Goal: Task Accomplishment & Management: Manage account settings

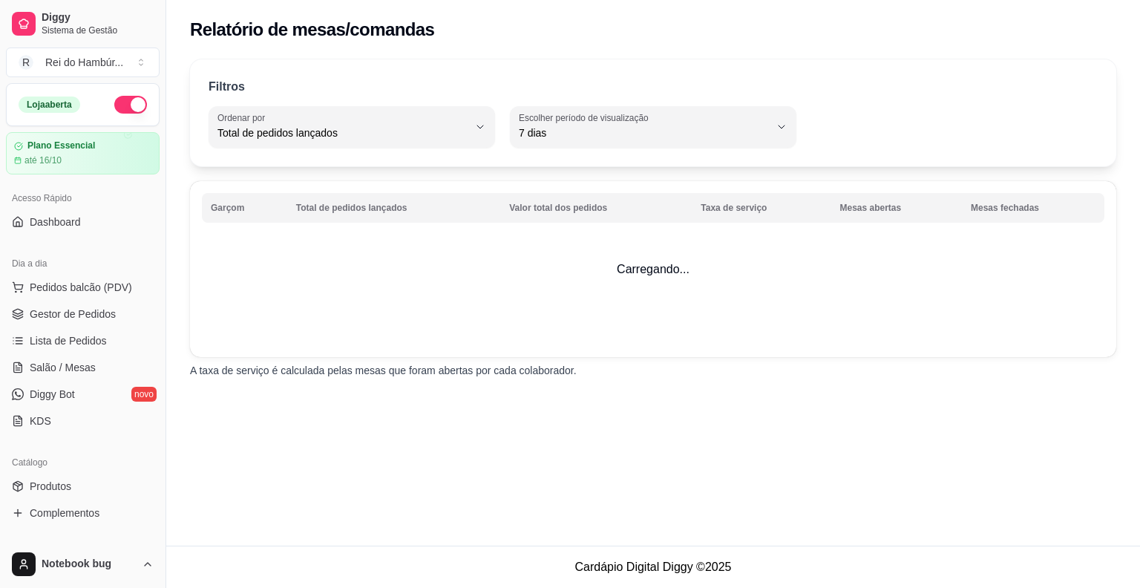
select select "TOTAL_OF_ORDERS"
select select "7"
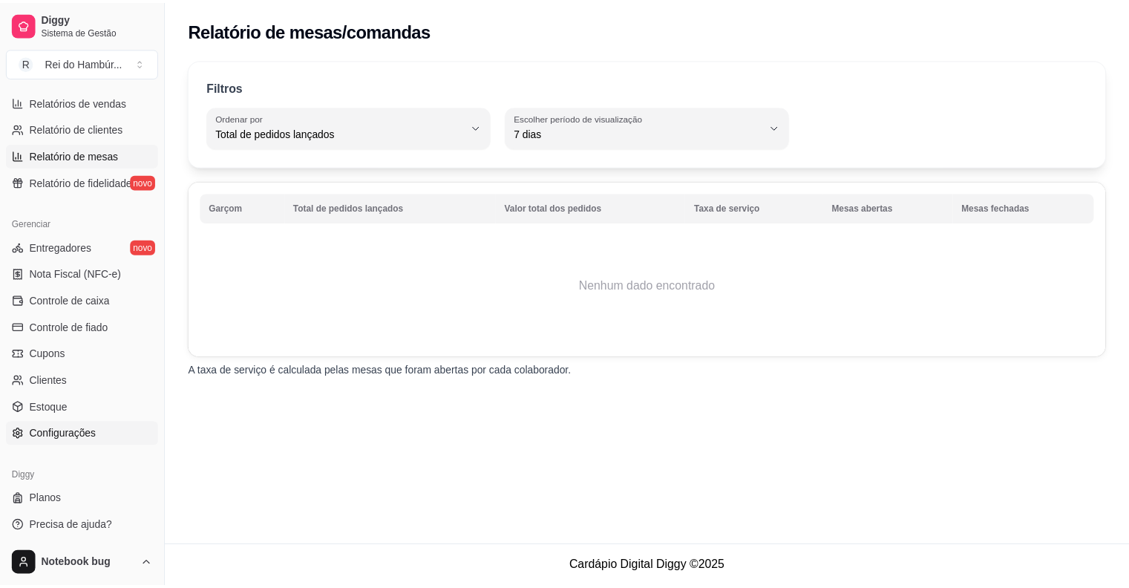
scroll to position [479, 0]
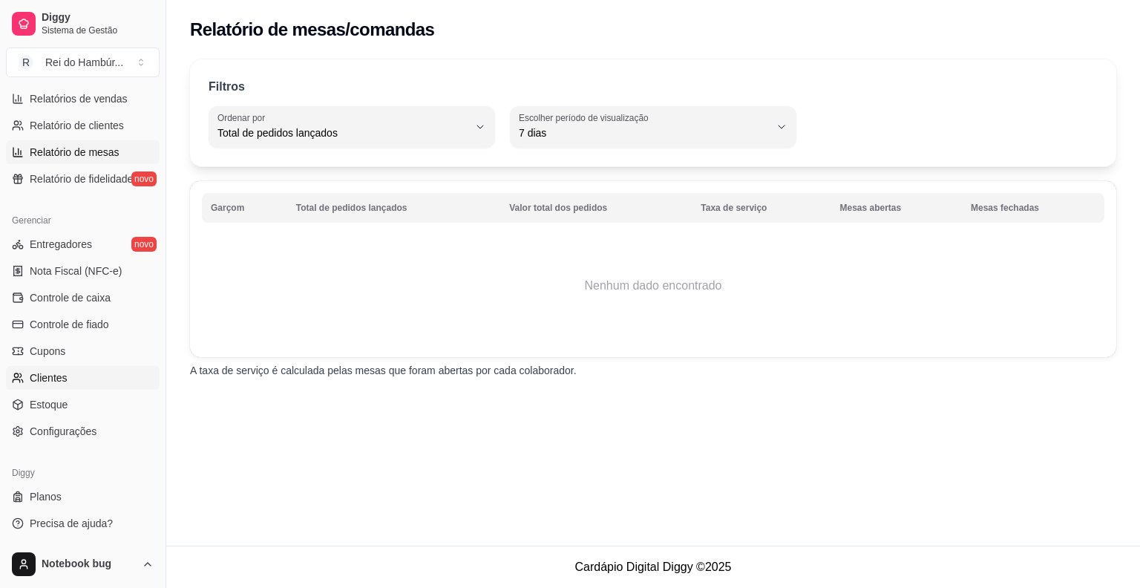
click at [101, 384] on link "Clientes" at bounding box center [83, 378] width 154 height 24
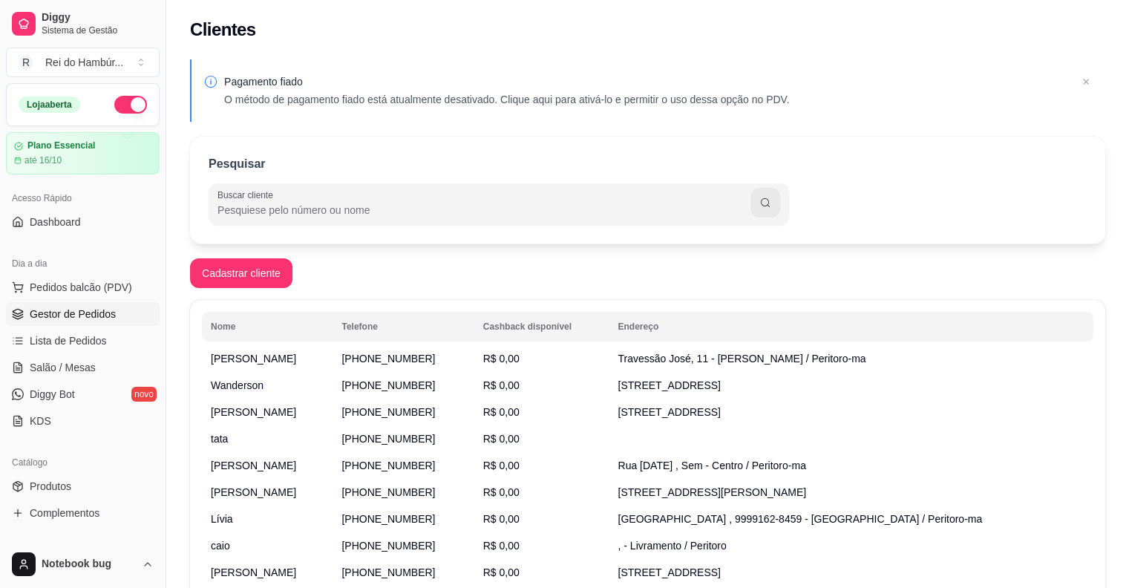
click at [97, 319] on span "Gestor de Pedidos" at bounding box center [73, 313] width 86 height 15
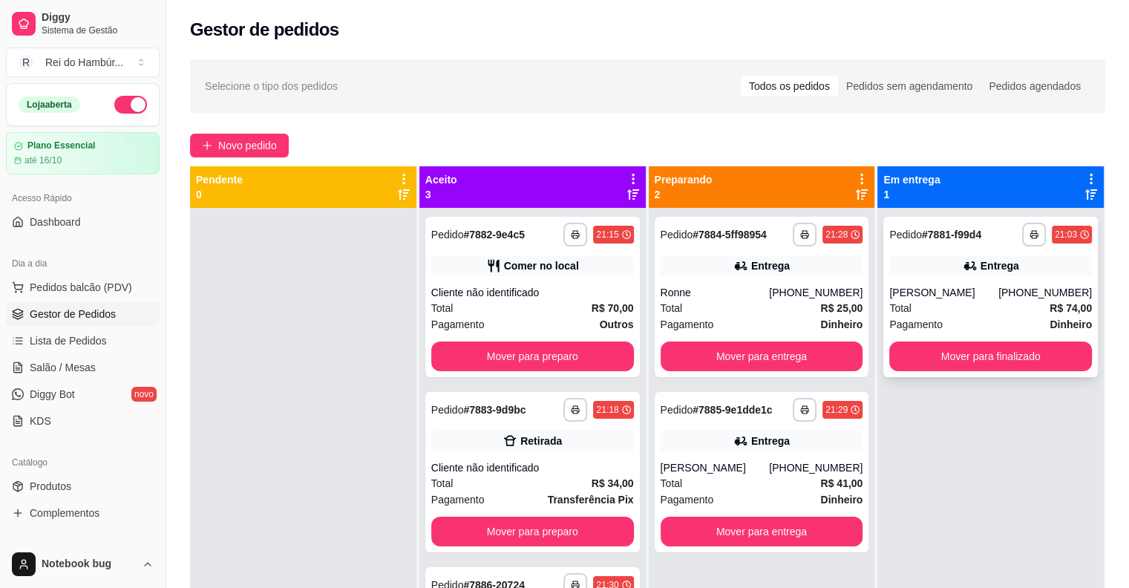
click at [931, 248] on div "**********" at bounding box center [990, 297] width 214 height 160
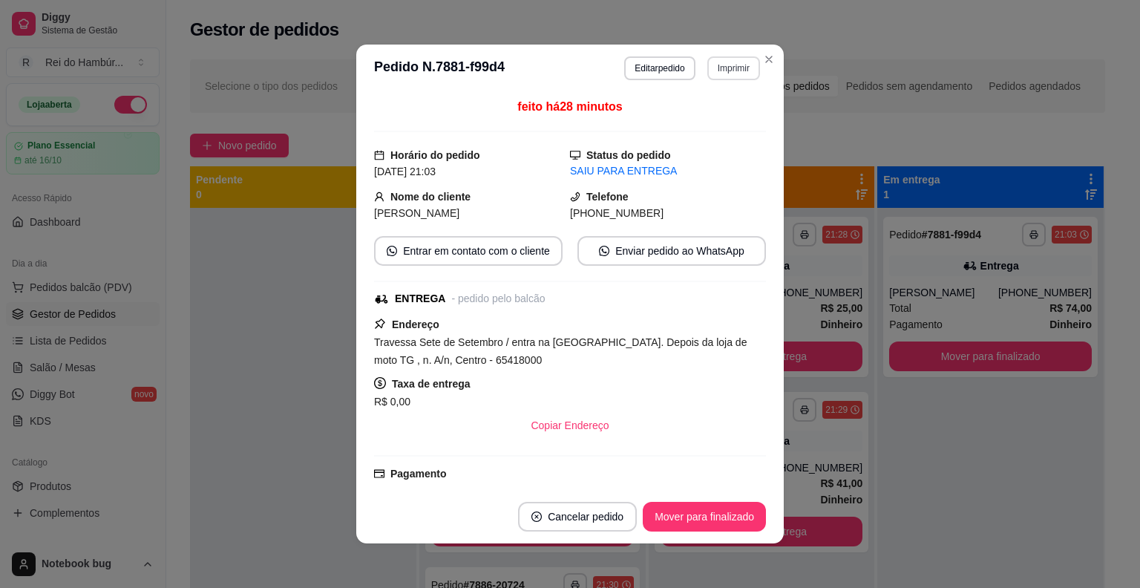
click at [736, 73] on button "Imprimir" at bounding box center [733, 68] width 53 height 24
click at [732, 128] on button "IMPRESSORA" at bounding box center [701, 119] width 104 height 23
click at [761, 78] on section "**********" at bounding box center [569, 294] width 427 height 499
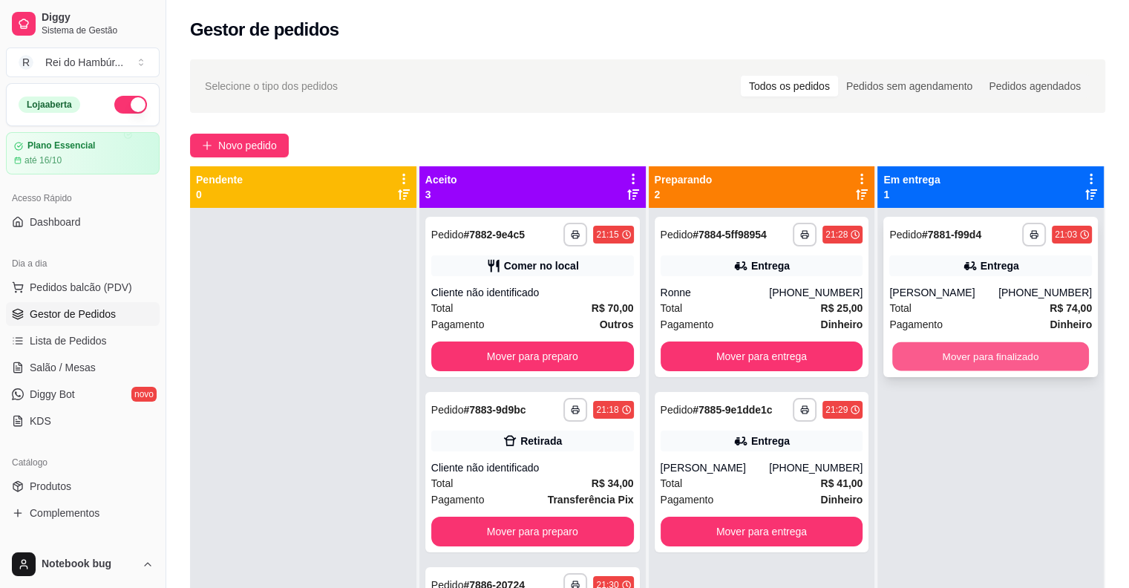
click at [895, 365] on button "Mover para finalizado" at bounding box center [990, 356] width 197 height 29
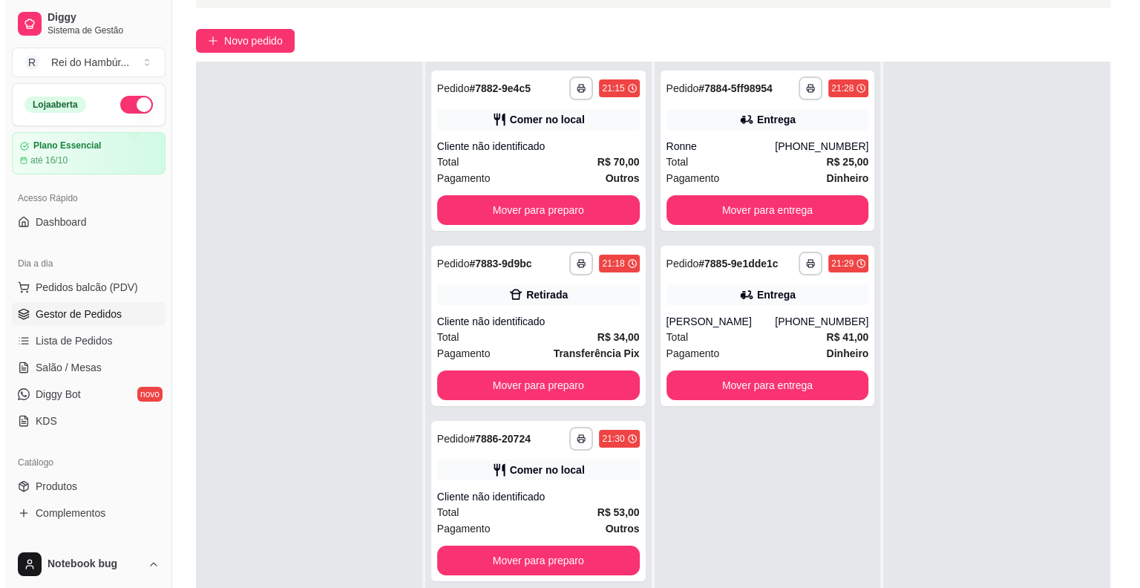
scroll to position [148, 0]
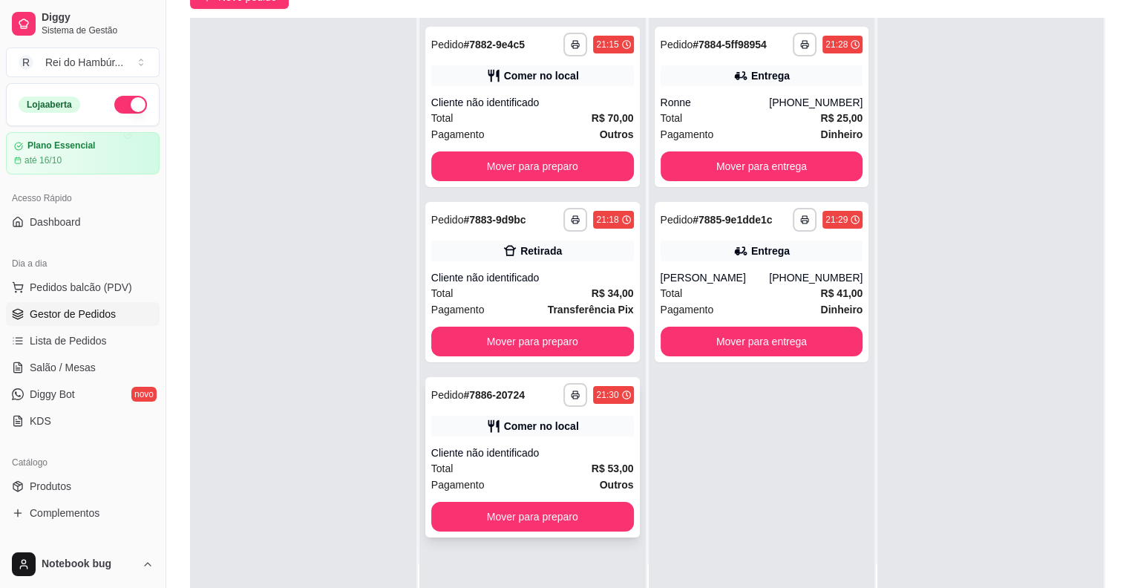
click at [561, 460] on div "Total R$ 53,00" at bounding box center [532, 468] width 203 height 16
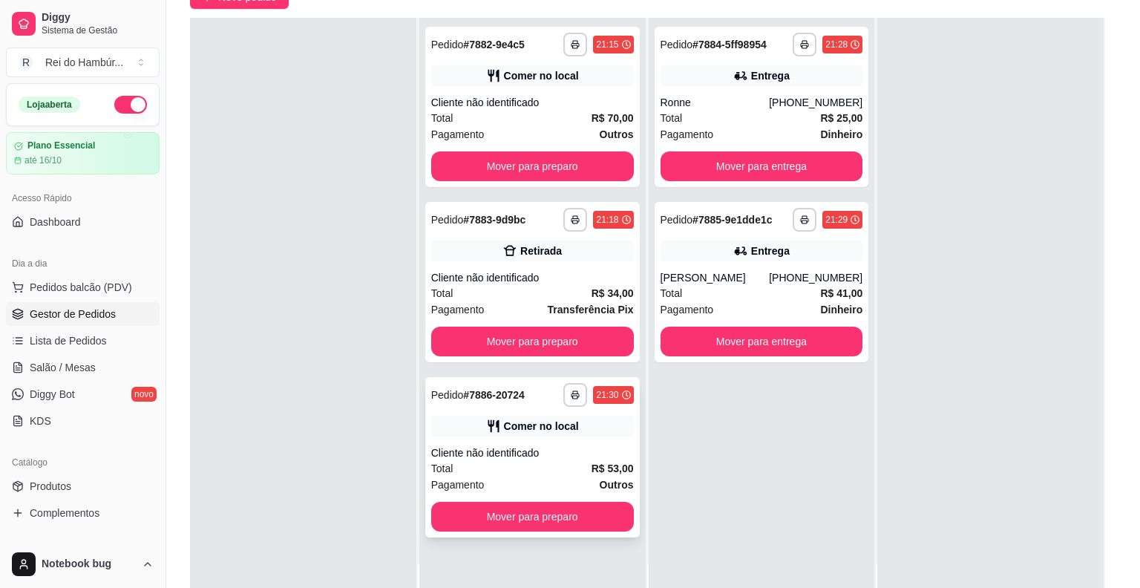
scroll to position [164, 0]
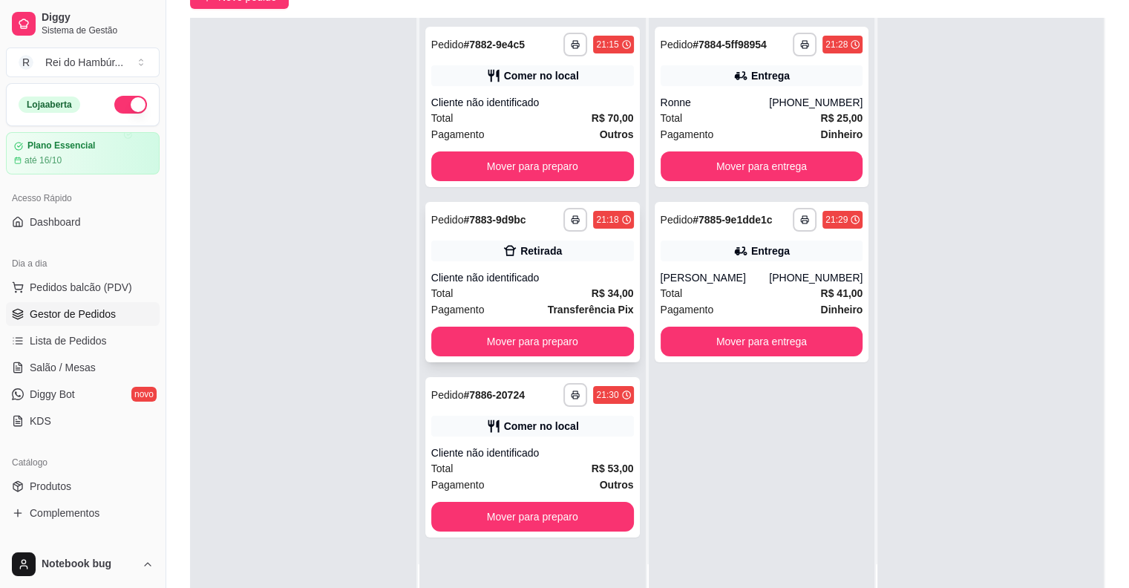
click at [498, 300] on div "Total R$ 34,00" at bounding box center [532, 293] width 203 height 16
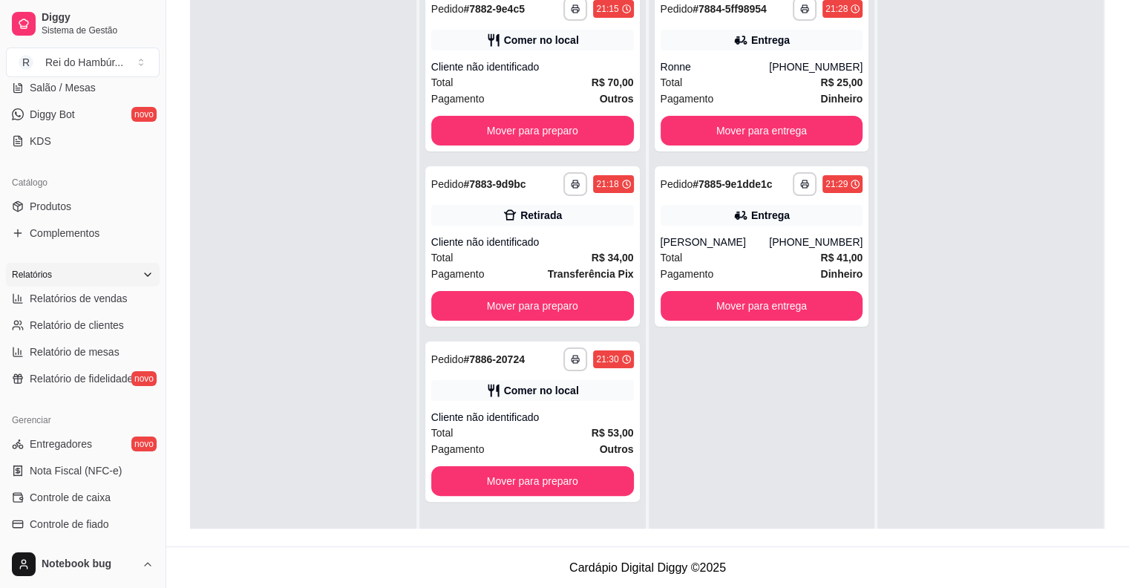
scroll to position [297, 0]
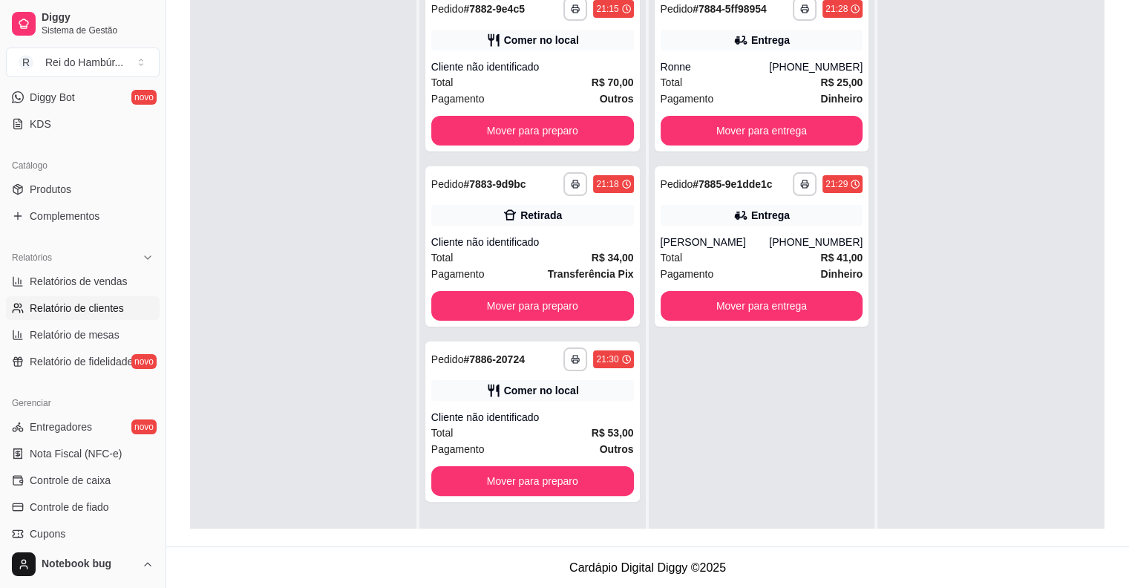
click at [123, 304] on link "Relatório de clientes" at bounding box center [83, 308] width 154 height 24
select select "30"
select select "HIGHEST_TOTAL_SPENT_WITH_ORDERS"
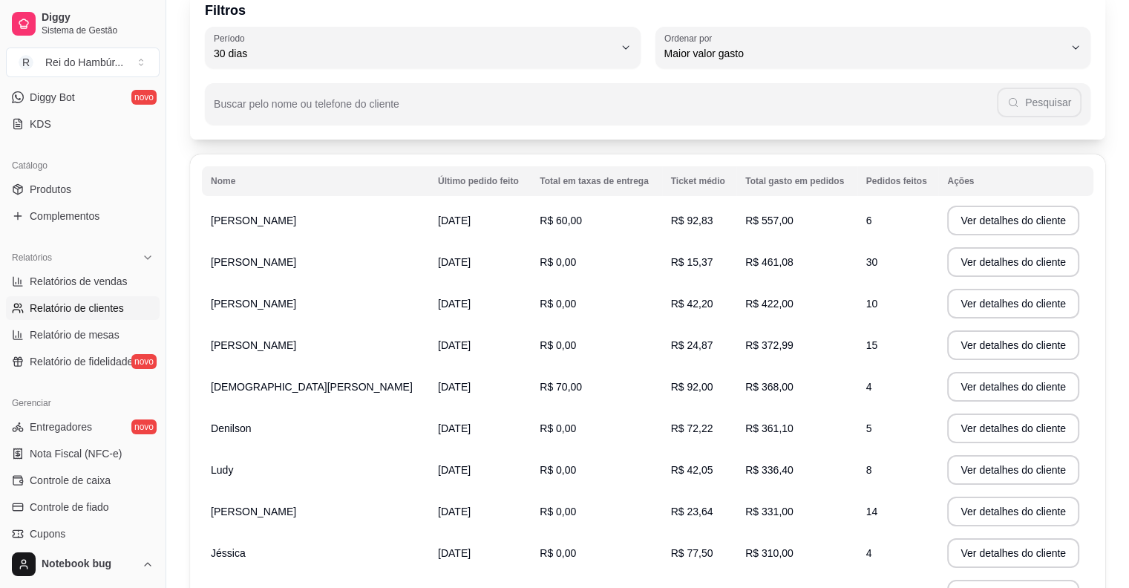
scroll to position [211, 0]
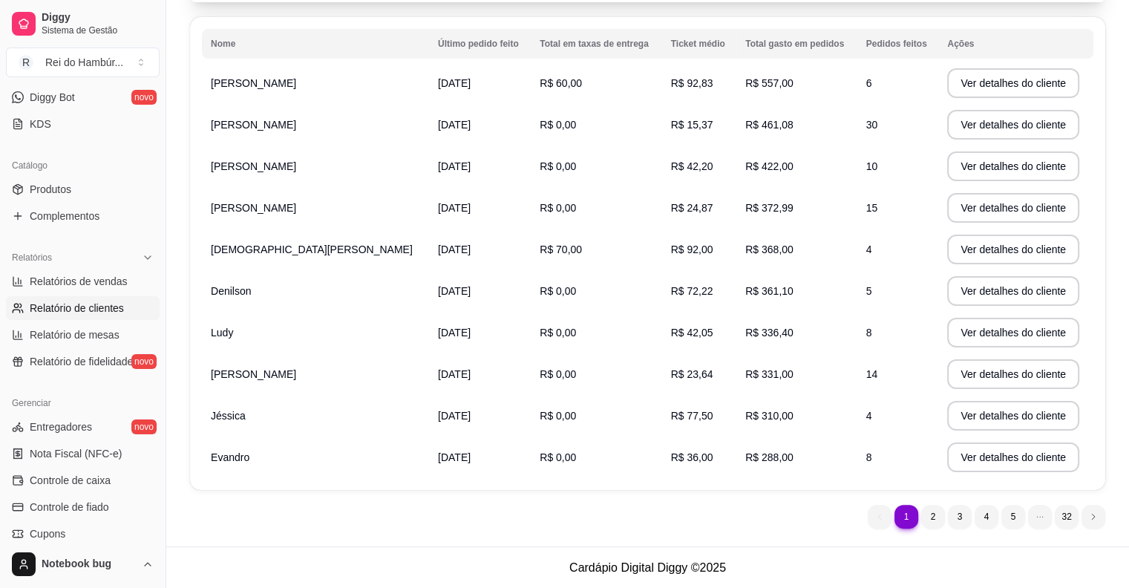
click at [745, 209] on span "R$ 372,99" at bounding box center [769, 208] width 48 height 12
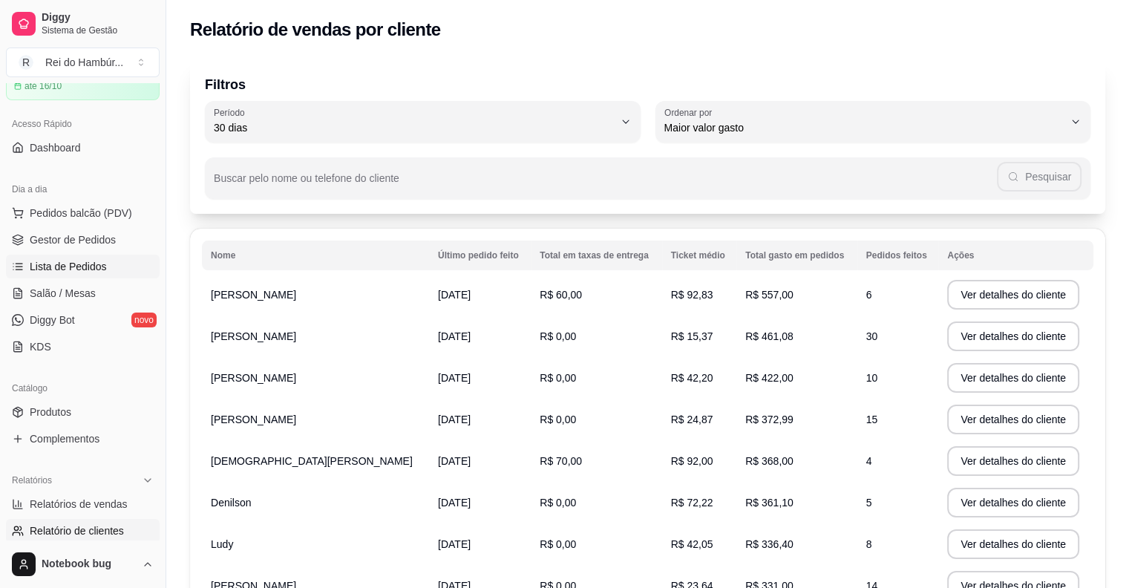
scroll to position [0, 0]
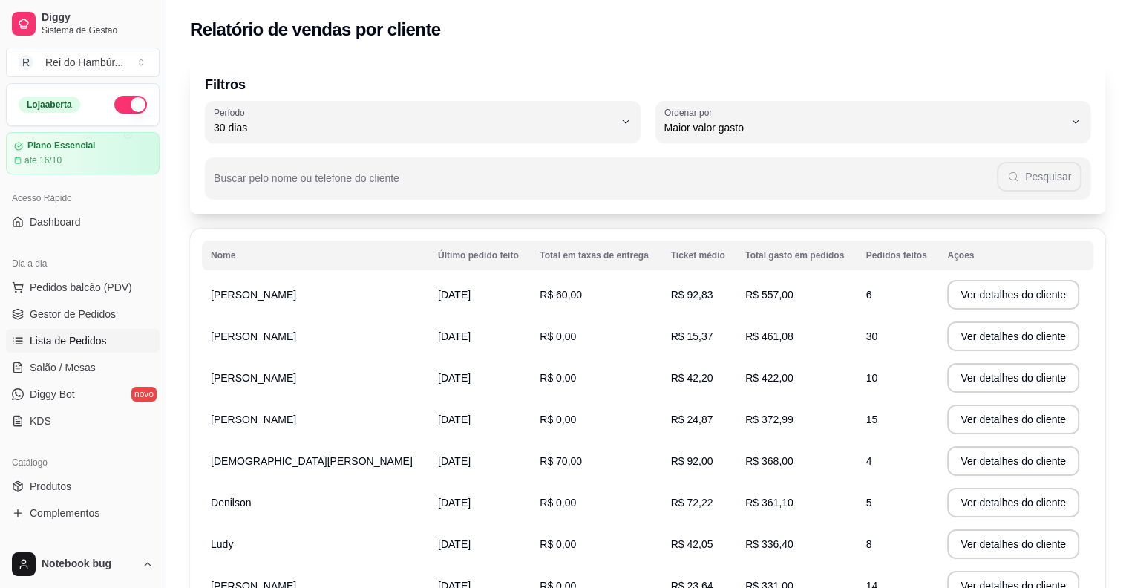
click at [103, 341] on span "Lista de Pedidos" at bounding box center [68, 340] width 77 height 15
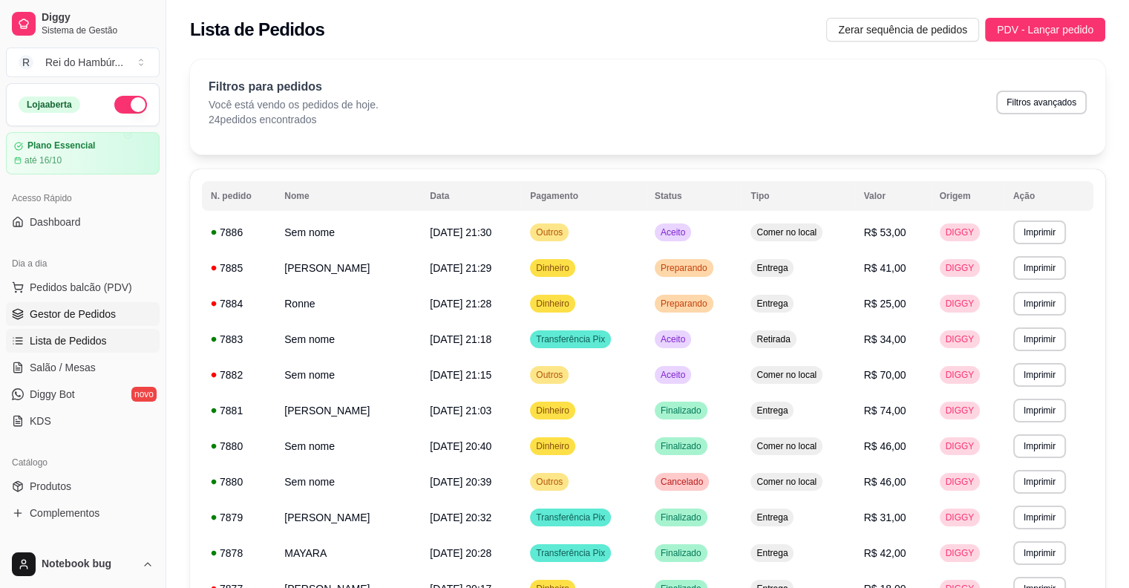
click at [83, 306] on span "Gestor de Pedidos" at bounding box center [73, 313] width 86 height 15
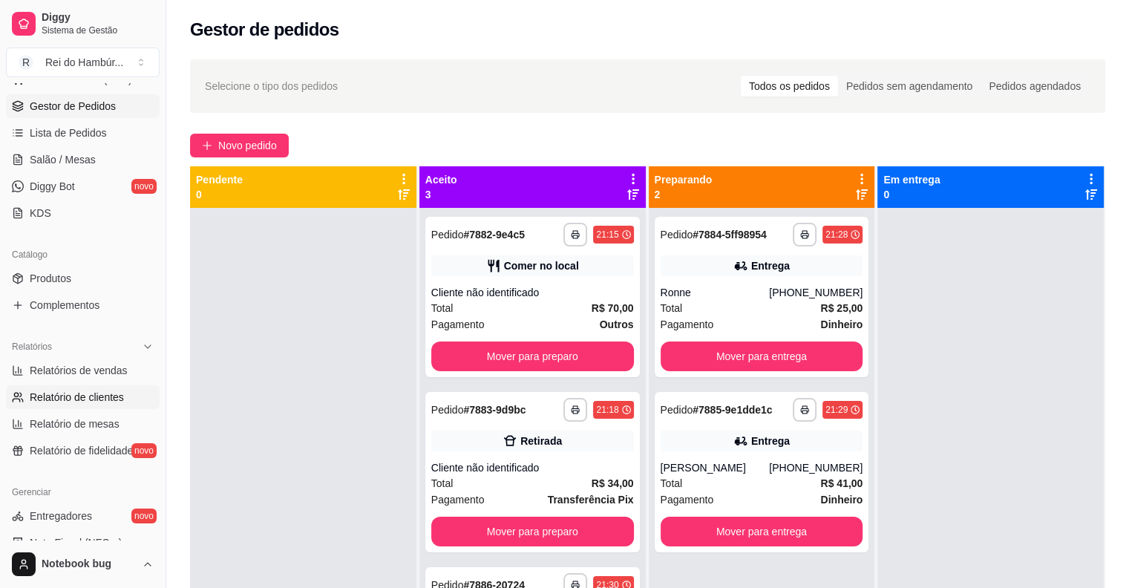
scroll to position [326, 0]
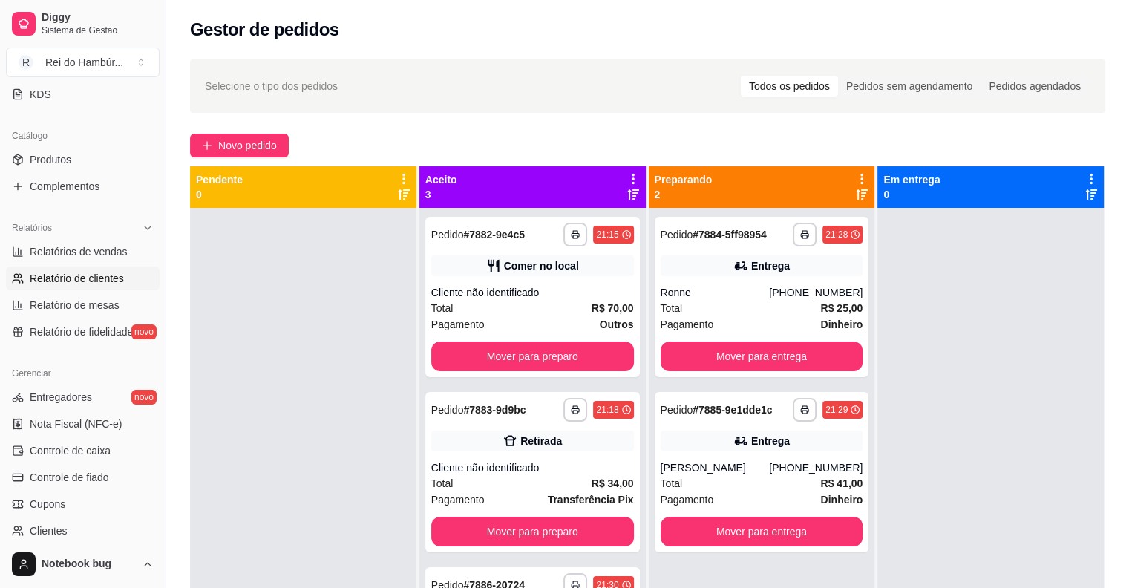
click at [112, 273] on span "Relatório de clientes" at bounding box center [77, 278] width 94 height 15
select select "30"
select select "HIGHEST_TOTAL_SPENT_WITH_ORDERS"
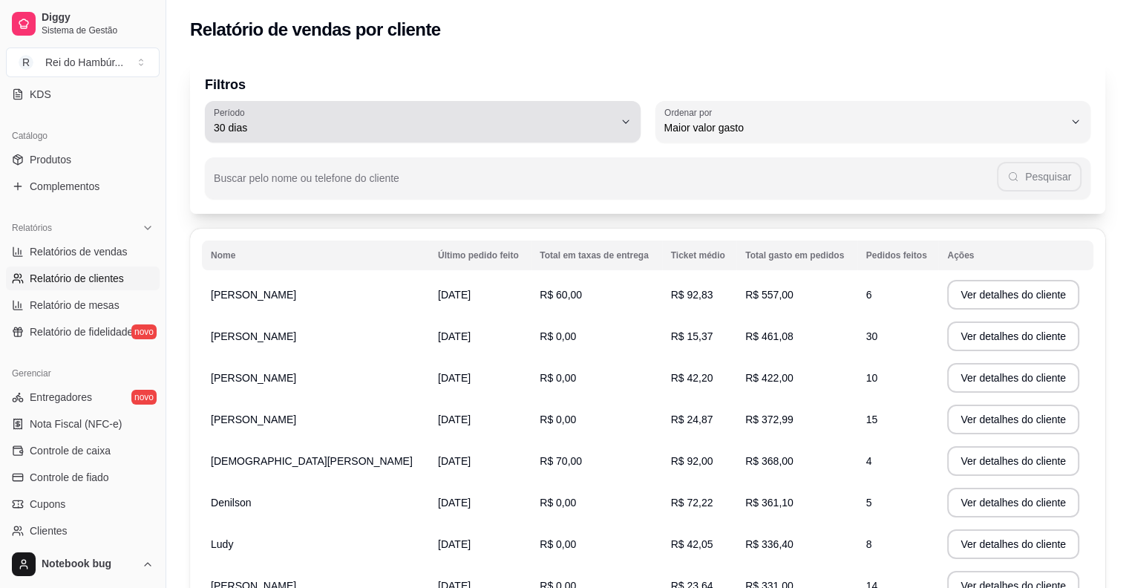
click at [356, 125] on span "30 dias" at bounding box center [414, 127] width 400 height 15
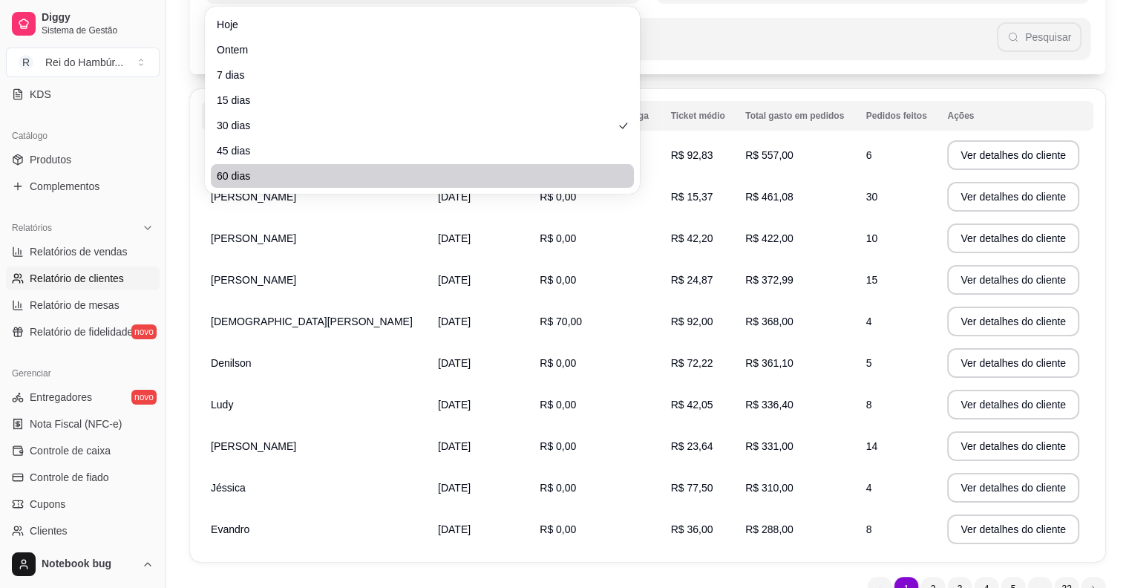
scroll to position [148, 0]
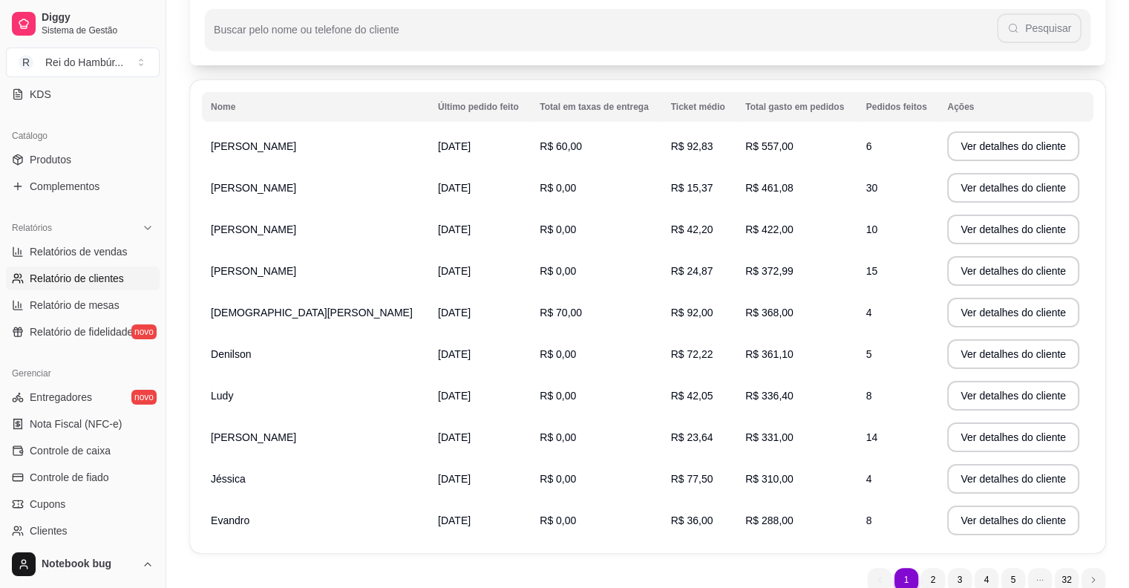
click at [277, 167] on span "60 dias" at bounding box center [415, 160] width 381 height 14
type input "60"
select select "60"
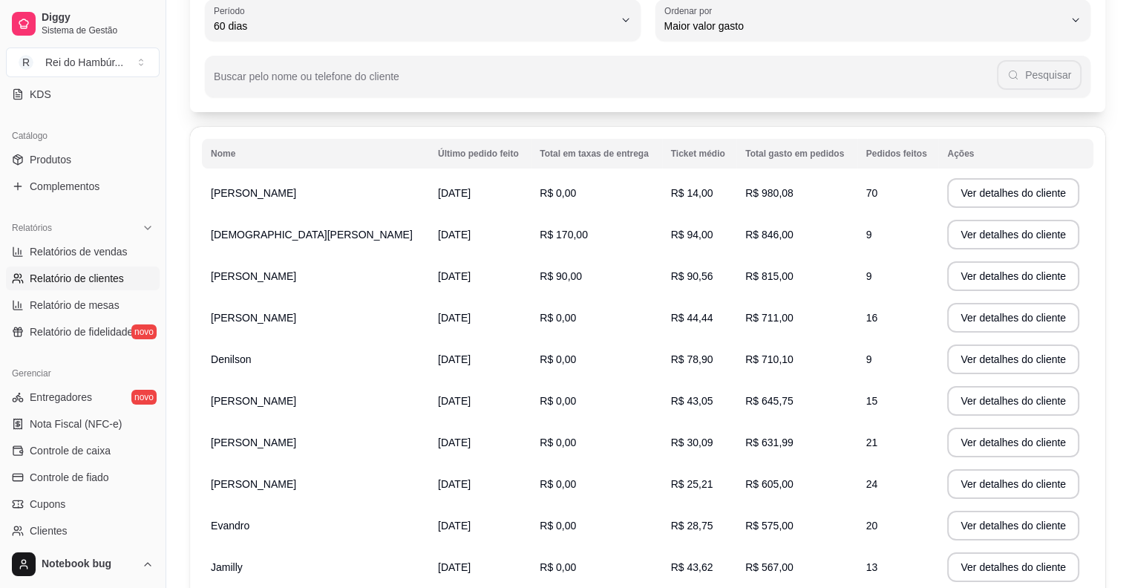
scroll to position [0, 0]
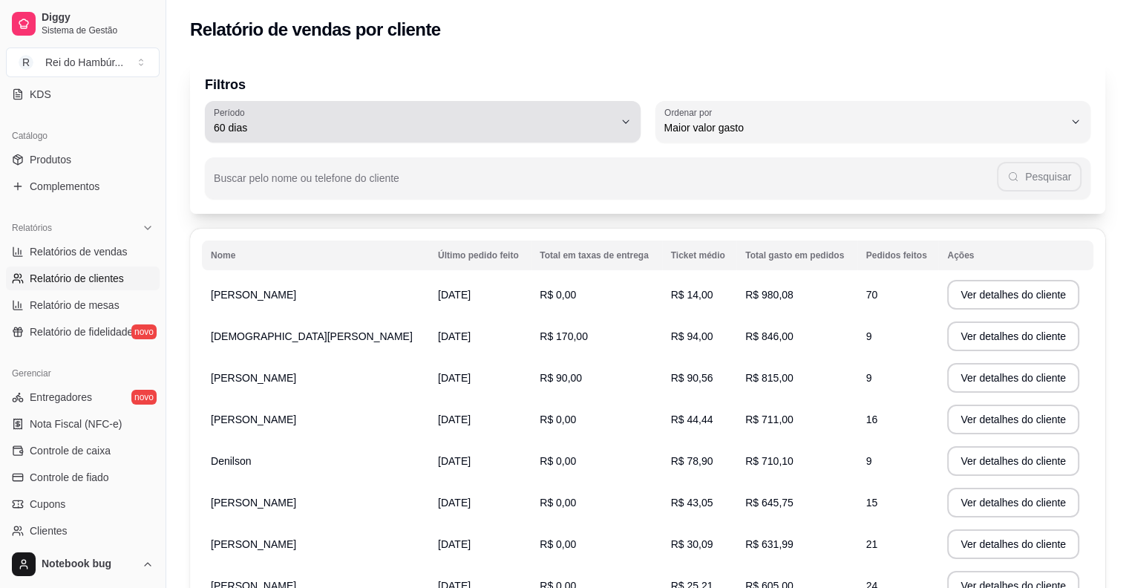
click at [356, 114] on div "60 dias" at bounding box center [414, 122] width 400 height 30
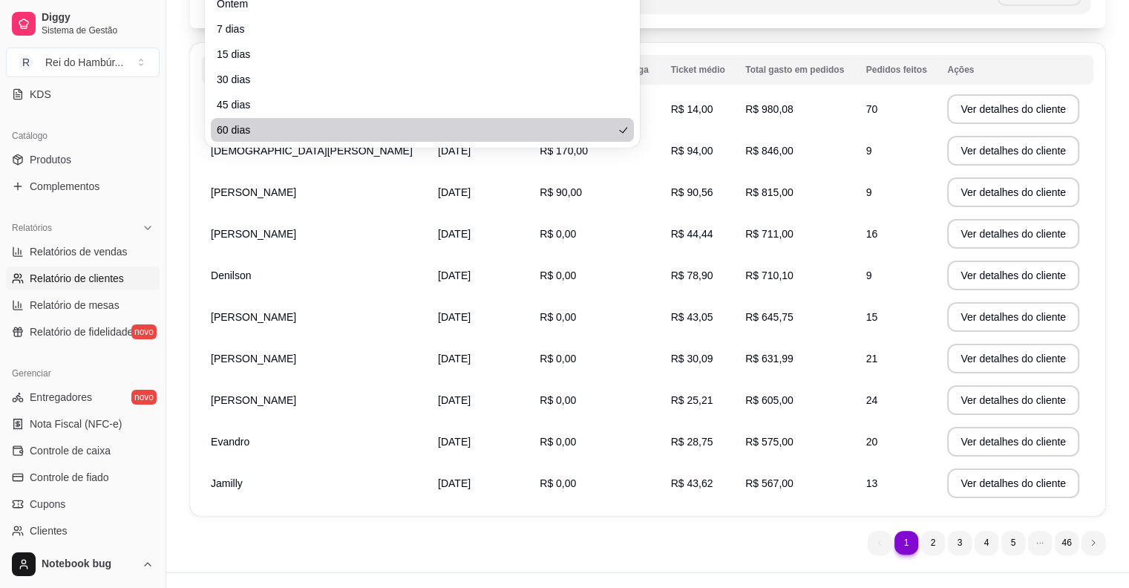
scroll to position [211, 0]
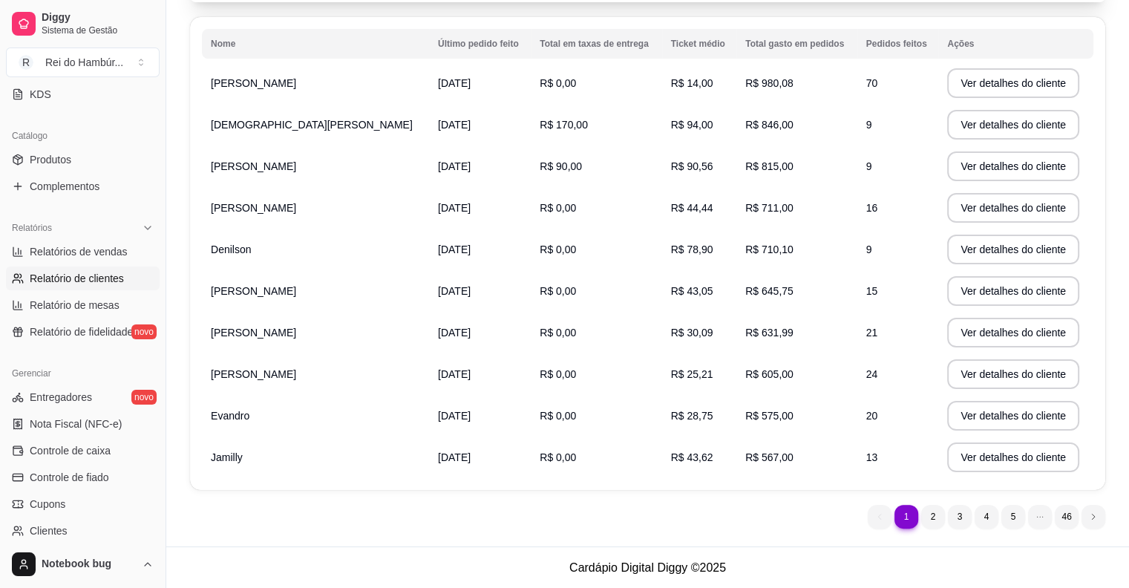
click at [394, 104] on span "60 dias" at bounding box center [415, 97] width 381 height 14
type input "0"
select select "0"
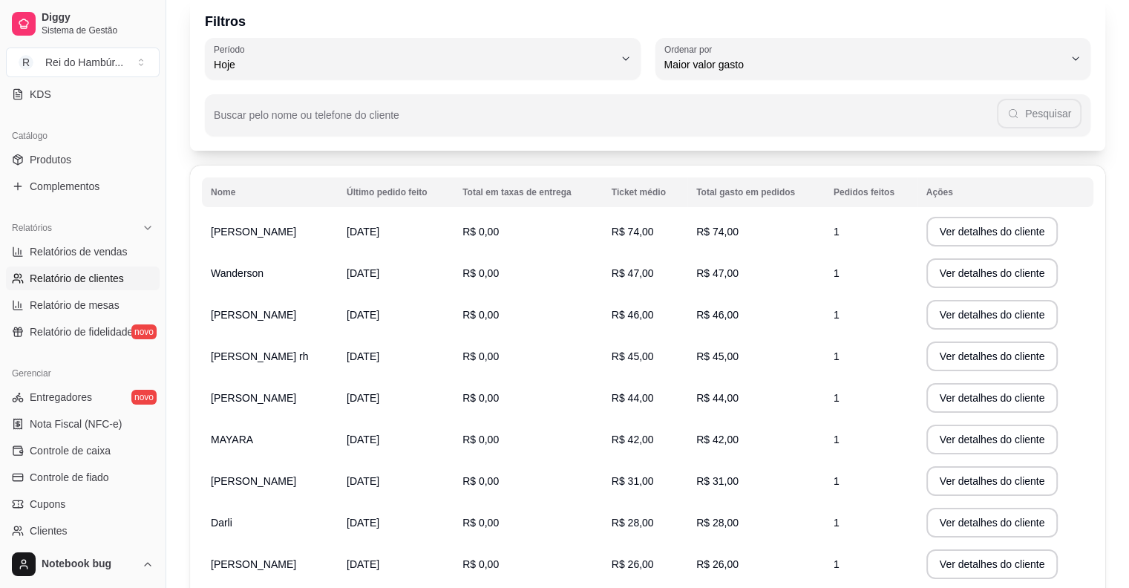
scroll to position [0, 0]
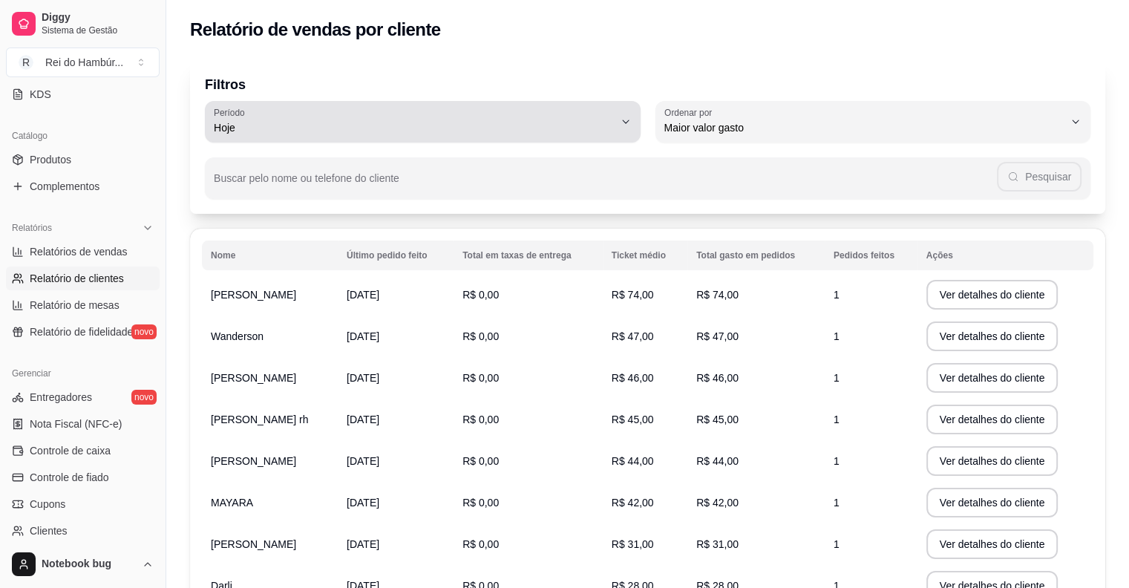
click at [263, 135] on div "Hoje" at bounding box center [414, 122] width 400 height 30
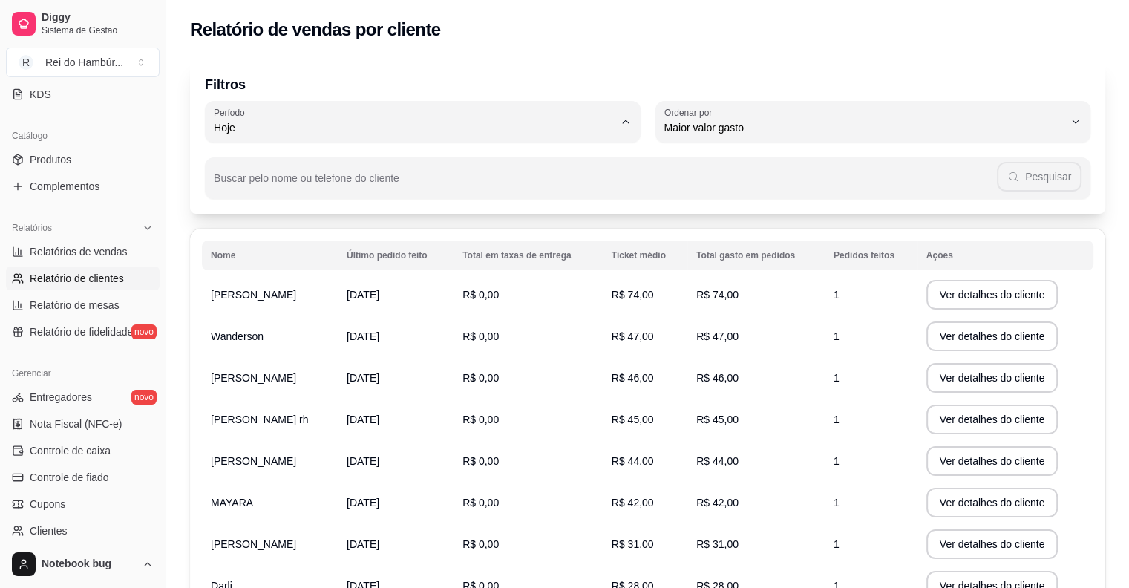
click at [296, 306] on li "60 dias" at bounding box center [422, 309] width 407 height 23
type input "60"
select select "60"
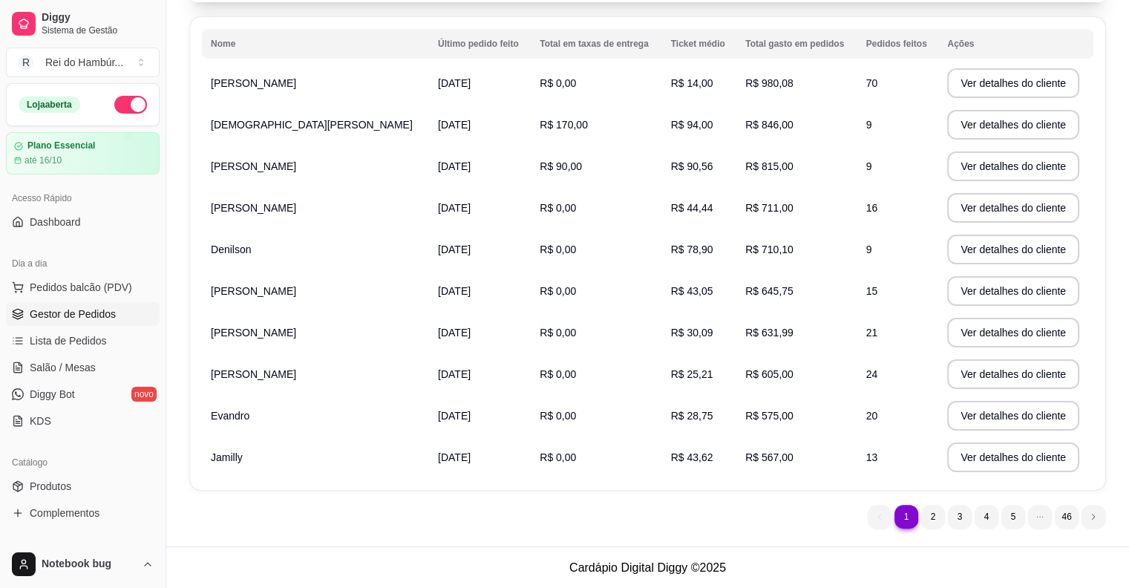
click at [87, 308] on span "Gestor de Pedidos" at bounding box center [73, 313] width 86 height 15
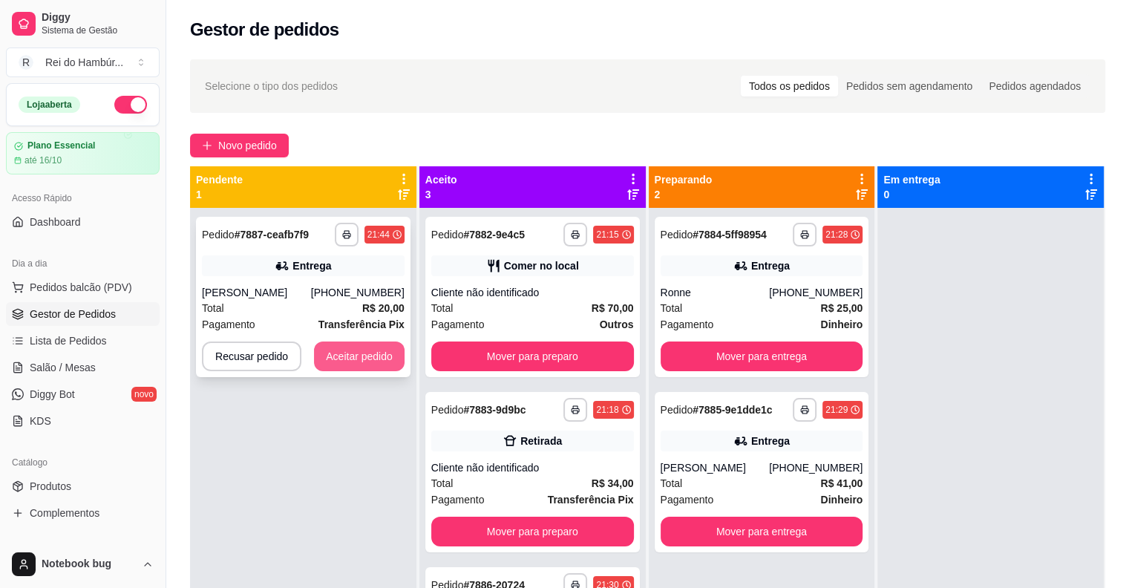
click at [366, 350] on button "Aceitar pedido" at bounding box center [359, 356] width 91 height 30
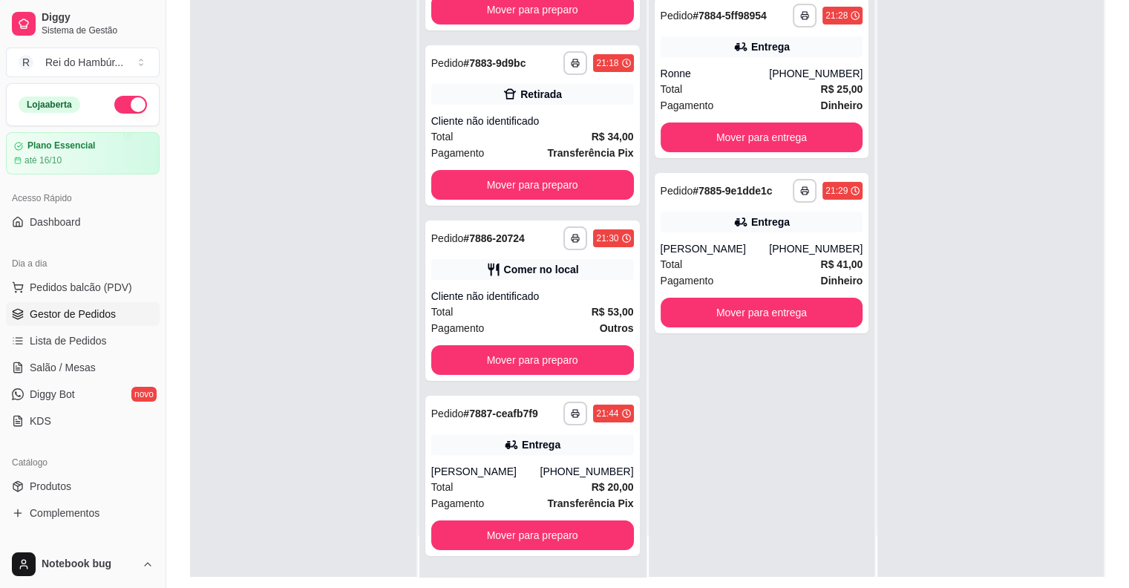
scroll to position [226, 0]
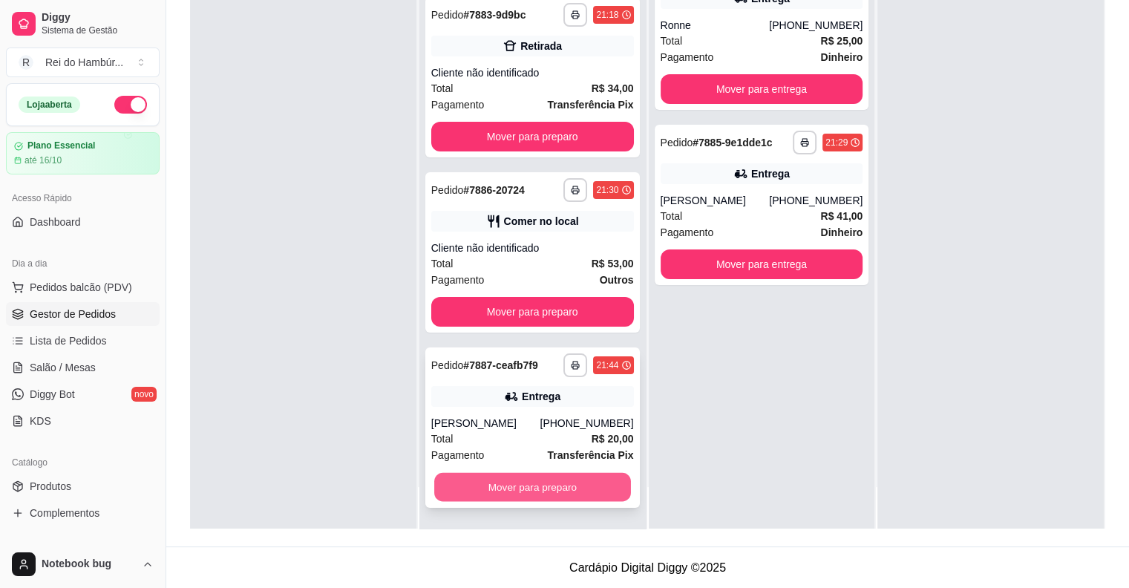
click at [540, 462] on div "**********" at bounding box center [532, 427] width 214 height 160
click at [567, 490] on button "Mover para preparo" at bounding box center [532, 487] width 197 height 29
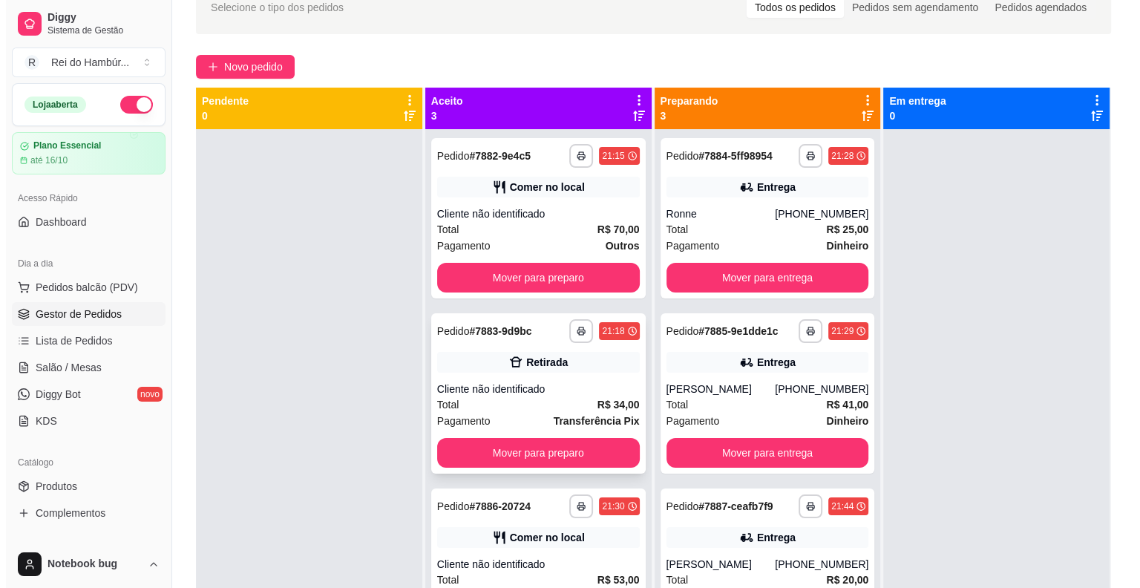
scroll to position [3, 0]
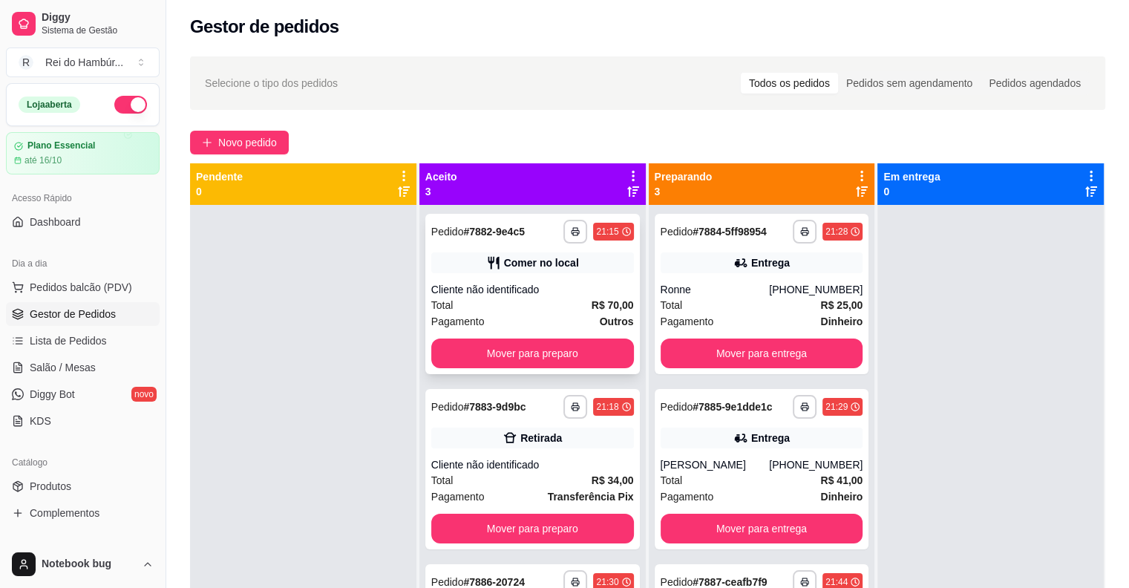
click at [555, 288] on div "Cliente não identificado" at bounding box center [532, 289] width 203 height 15
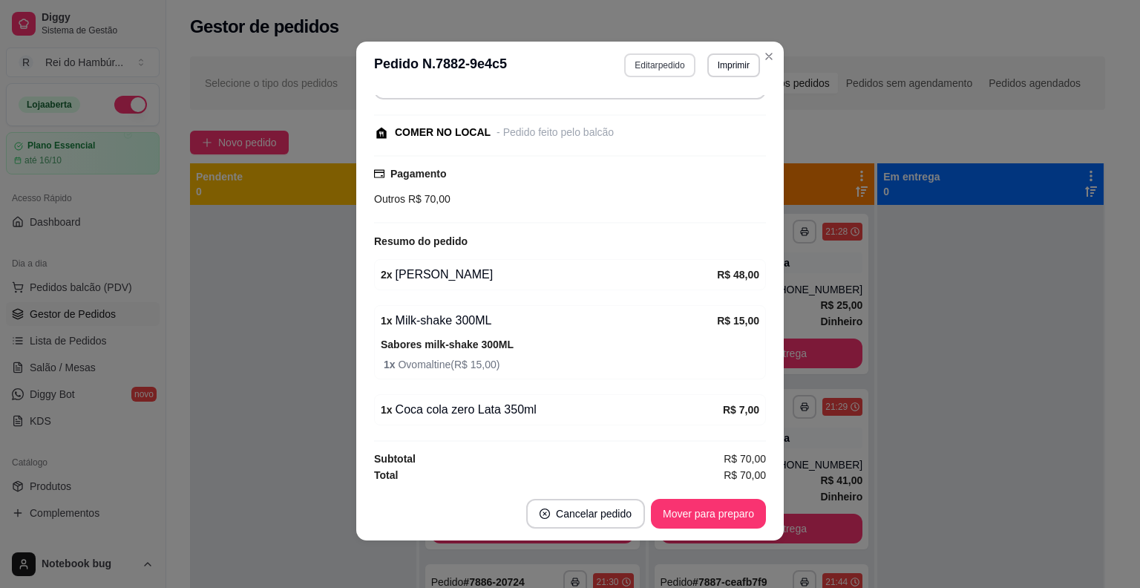
click at [649, 62] on button "Editar pedido" at bounding box center [659, 65] width 70 height 24
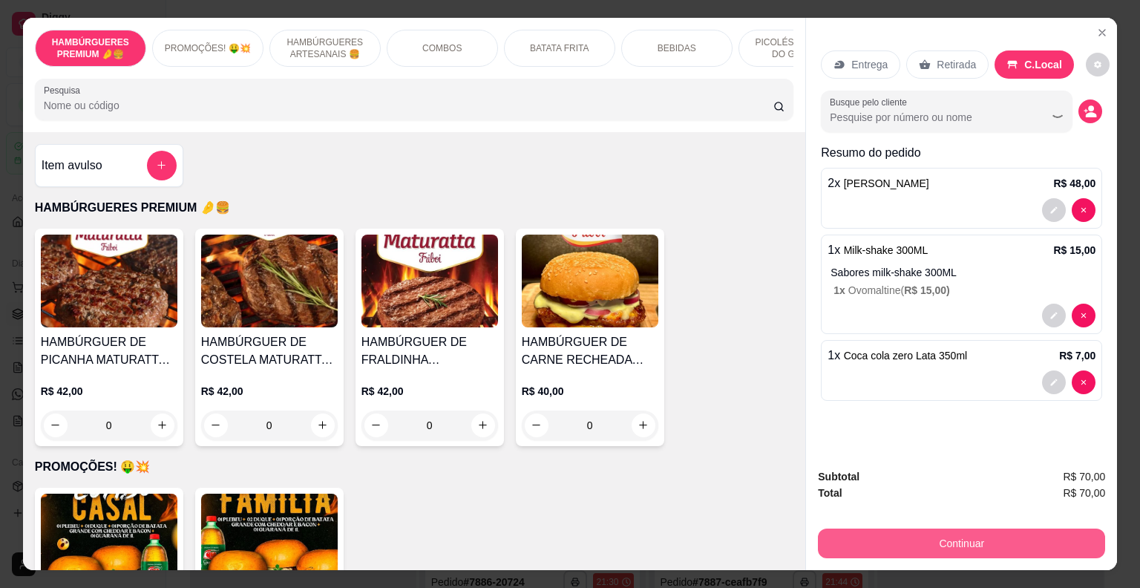
click at [950, 538] on button "Continuar" at bounding box center [961, 543] width 287 height 30
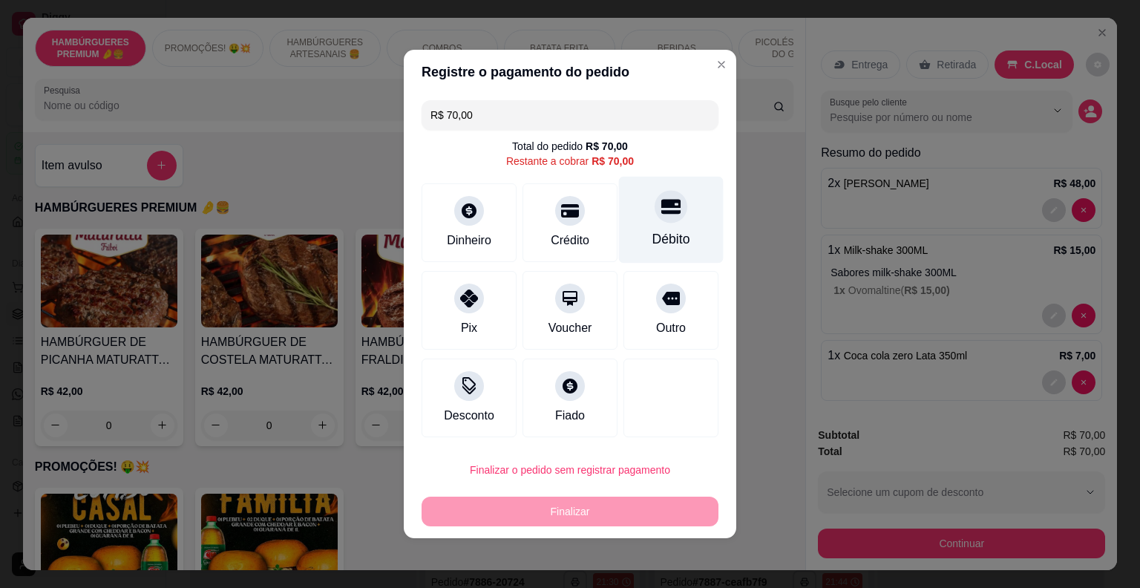
click at [652, 229] on div "Débito" at bounding box center [671, 238] width 38 height 19
type input "R$ 0,00"
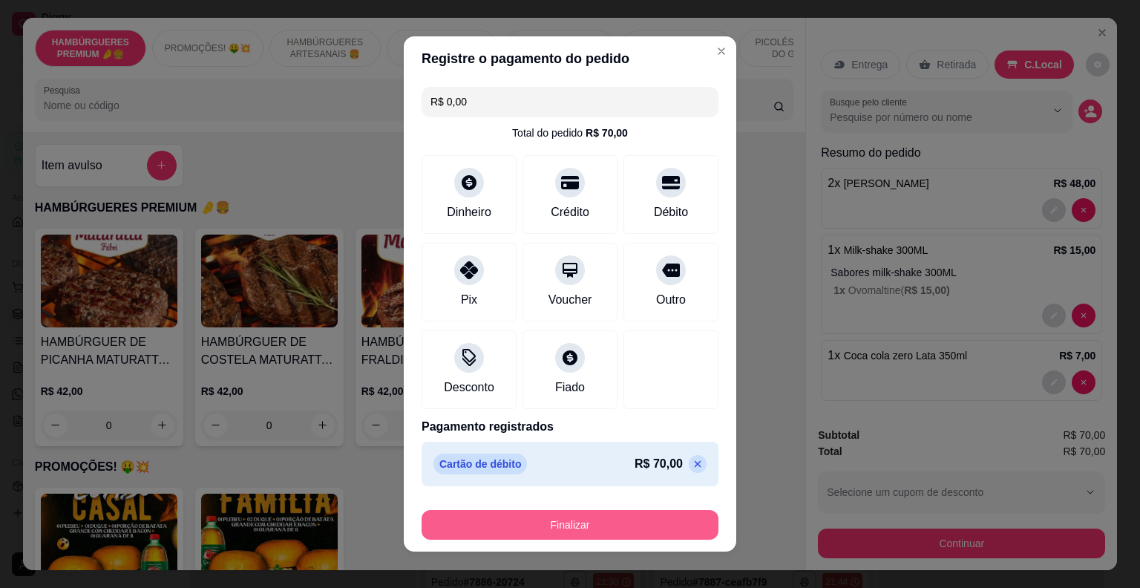
click at [565, 523] on button "Finalizar" at bounding box center [569, 525] width 297 height 30
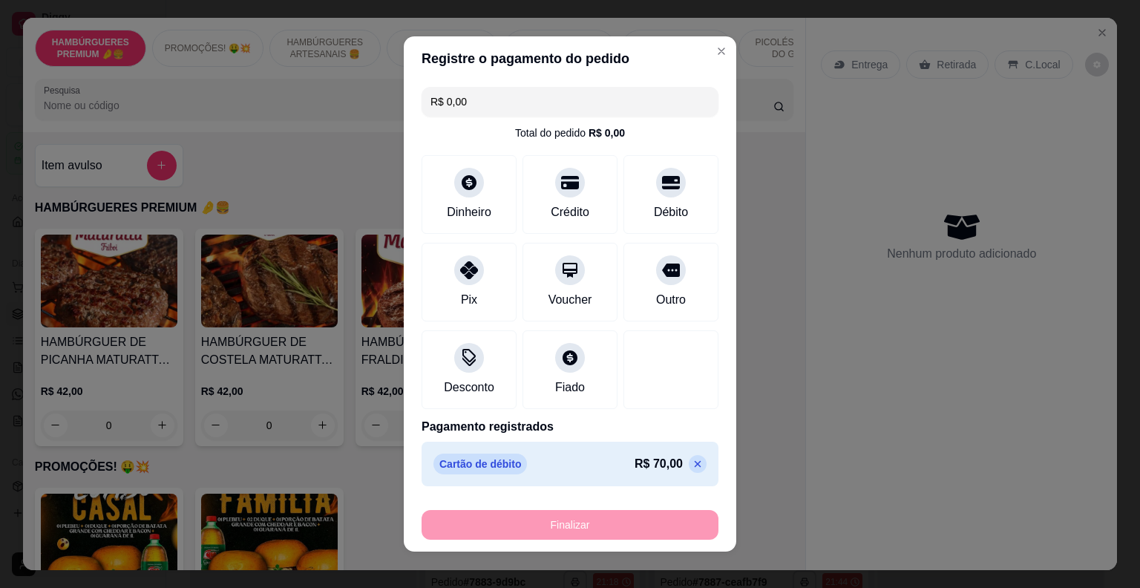
type input "0"
type input "-R$ 70,00"
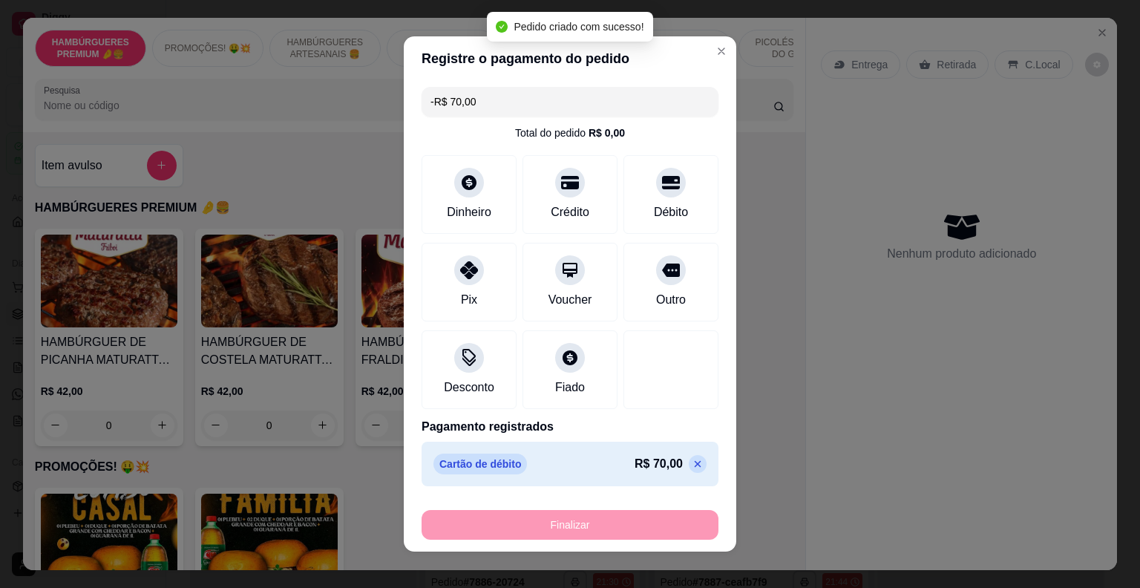
scroll to position [163, 0]
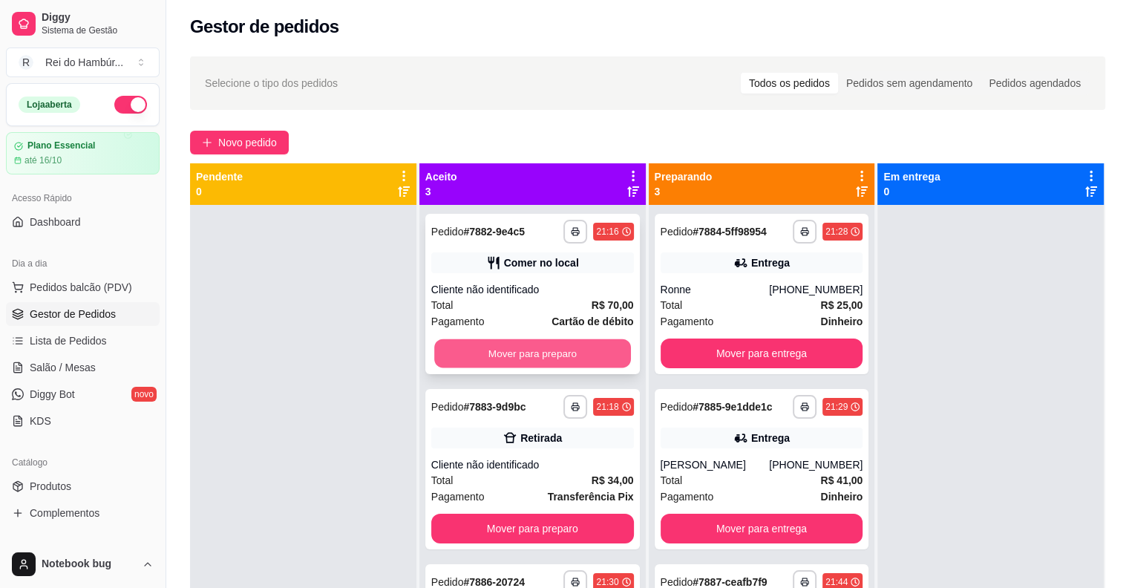
click at [566, 344] on button "Mover para preparo" at bounding box center [532, 353] width 197 height 29
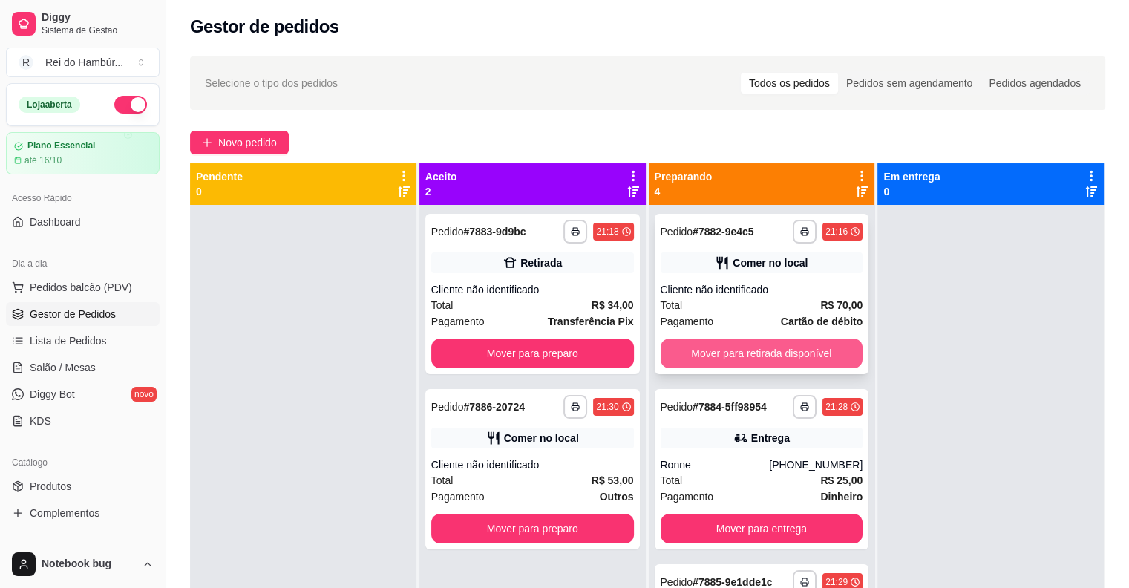
click at [713, 348] on button "Mover para retirada disponível" at bounding box center [761, 353] width 203 height 30
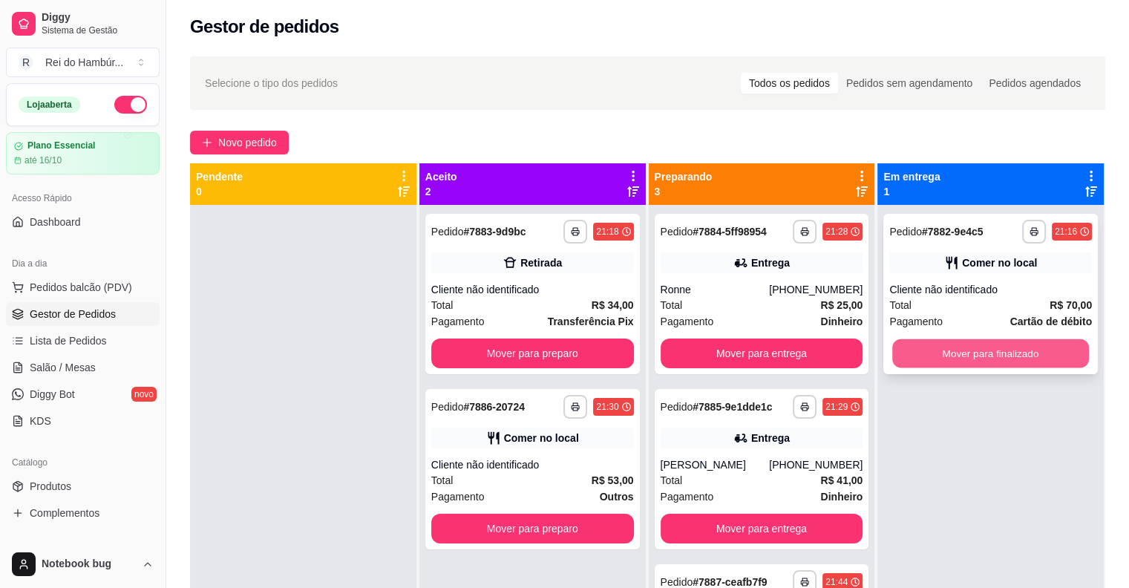
click at [892, 349] on button "Mover para finalizado" at bounding box center [990, 353] width 197 height 29
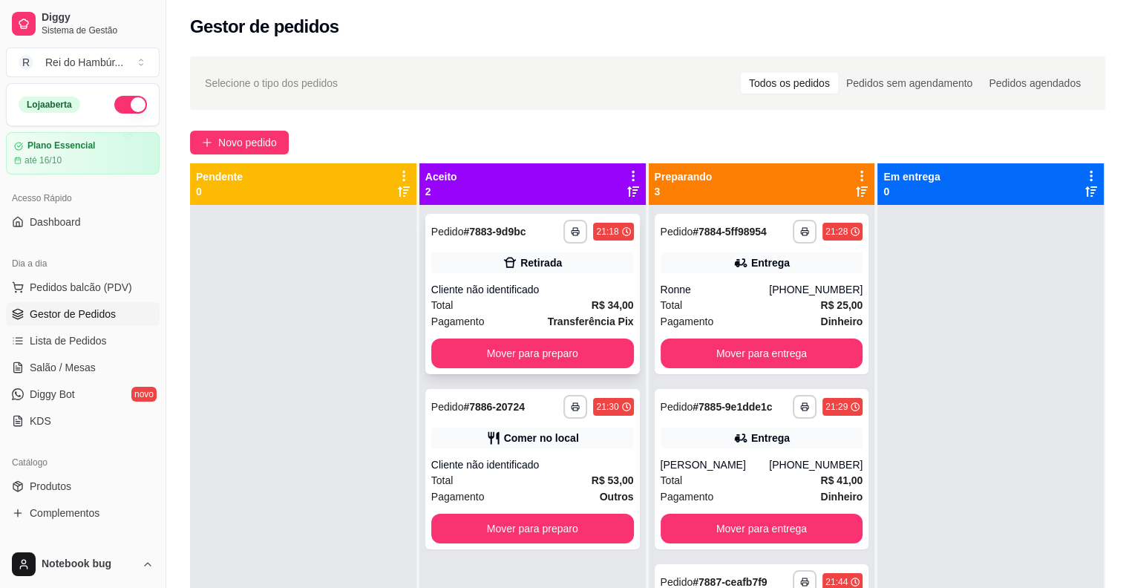
click at [614, 311] on span "R$ 34,00" at bounding box center [612, 305] width 42 height 16
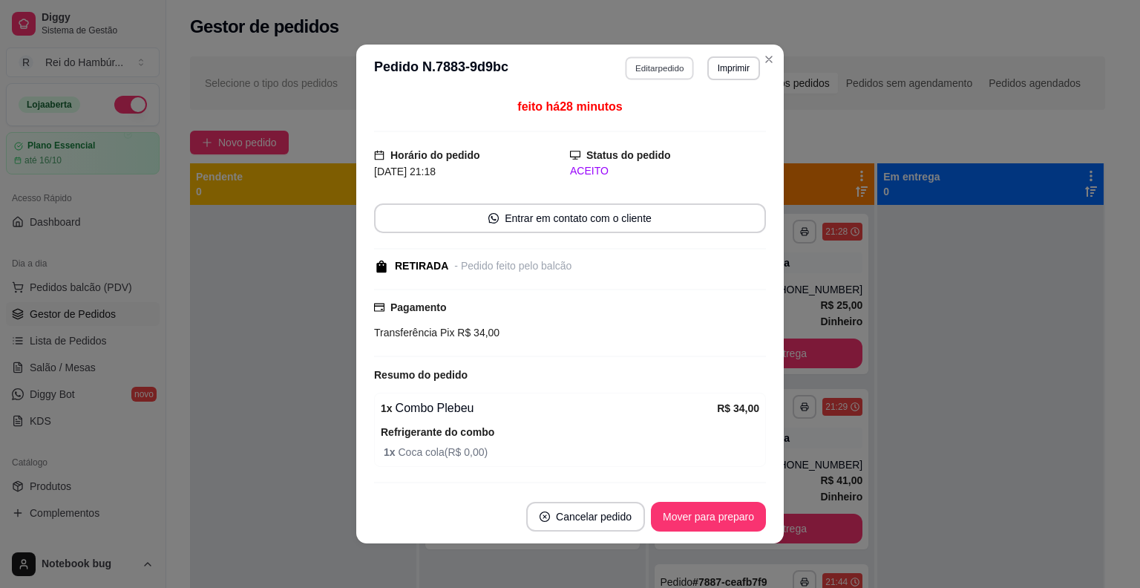
click at [660, 68] on button "Editar pedido" at bounding box center [660, 67] width 69 height 23
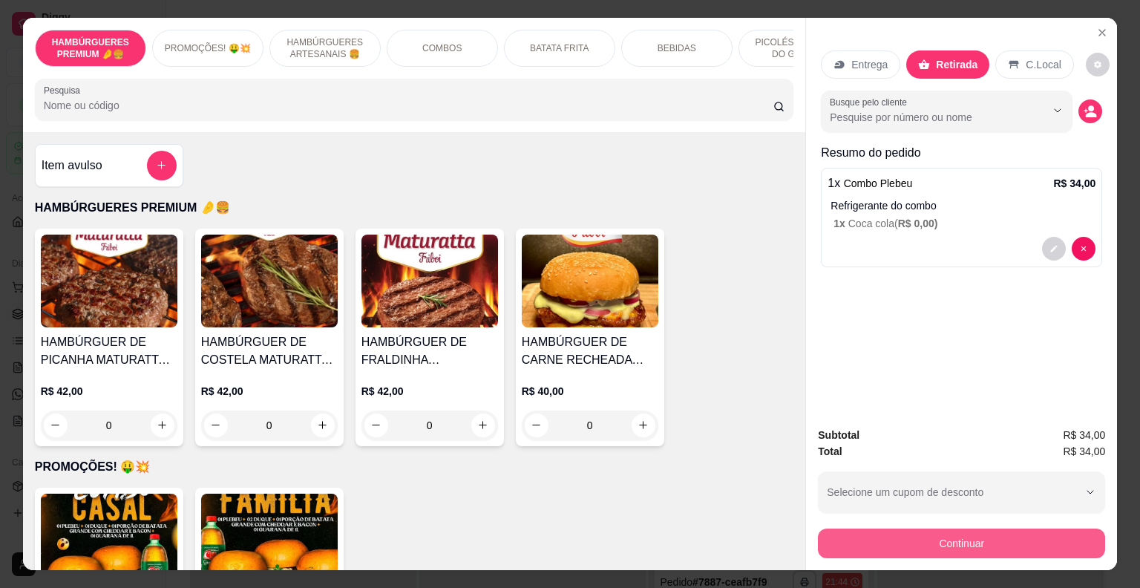
click at [867, 532] on button "Continuar" at bounding box center [961, 543] width 287 height 30
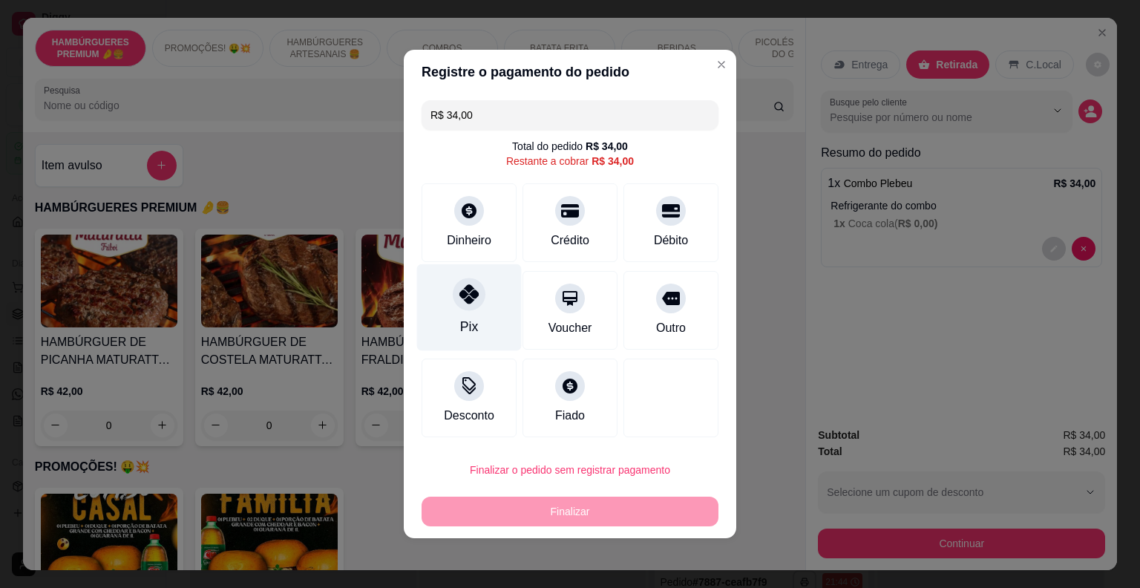
click at [463, 277] on div "Pix" at bounding box center [469, 307] width 105 height 87
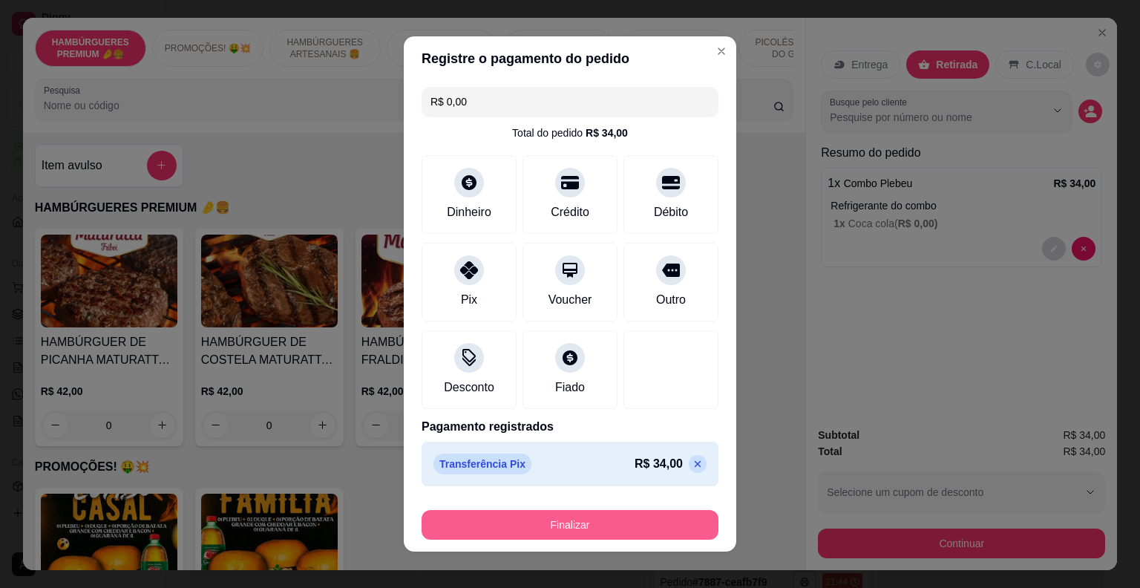
click at [583, 525] on button "Finalizar" at bounding box center [569, 525] width 297 height 30
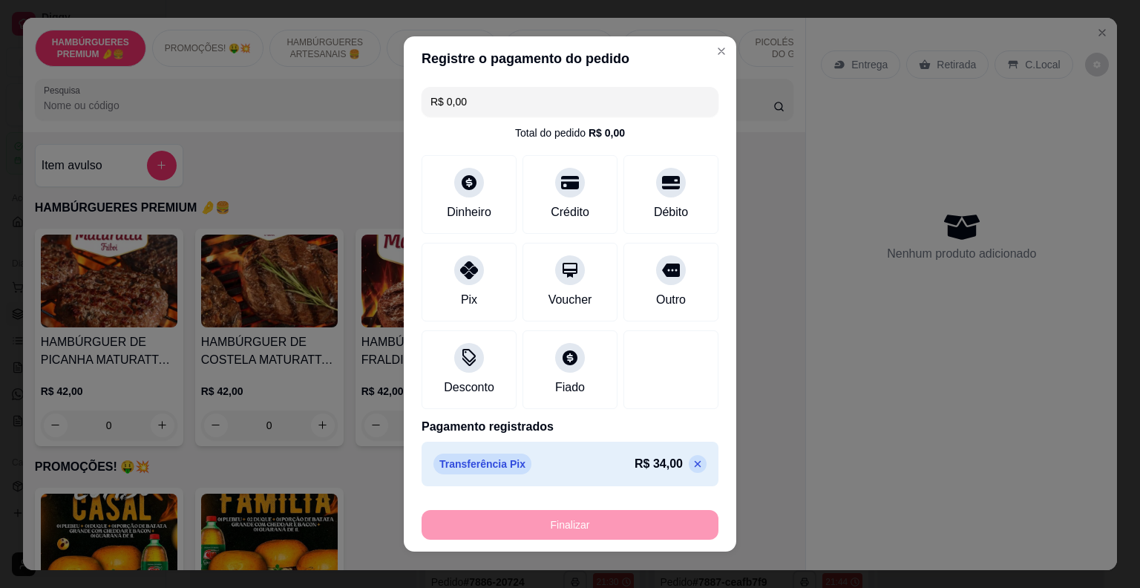
type input "-R$ 34,00"
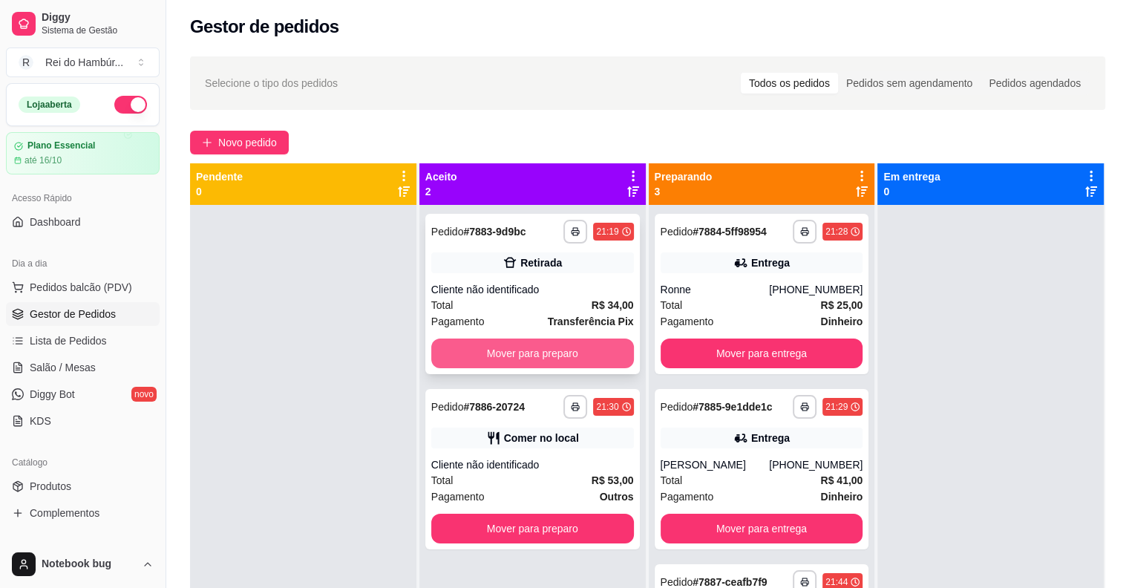
click at [491, 355] on button "Mover para preparo" at bounding box center [532, 353] width 203 height 30
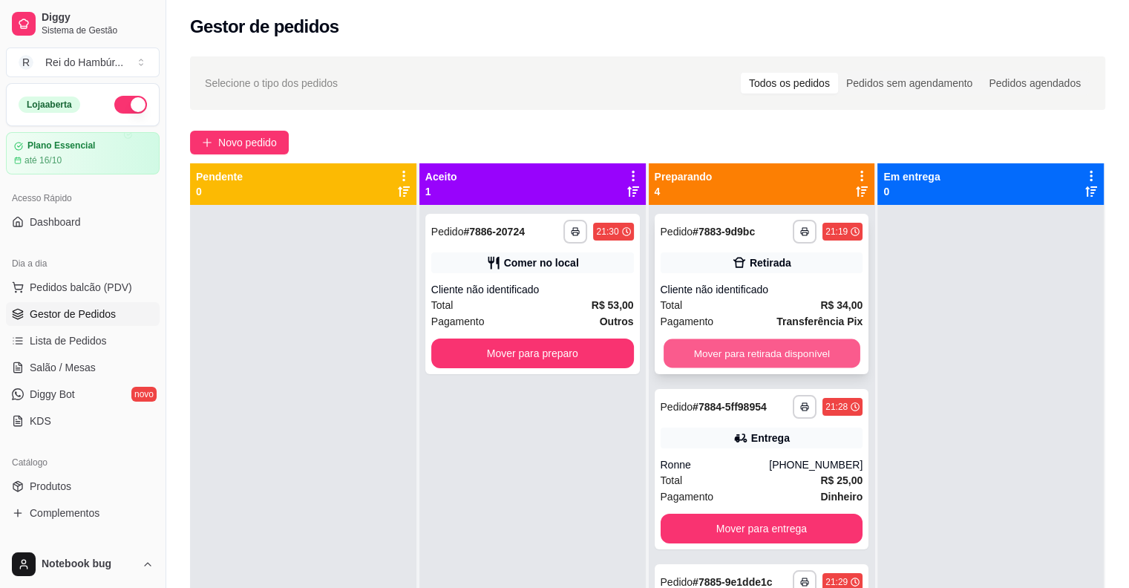
click at [724, 352] on button "Mover para retirada disponível" at bounding box center [761, 353] width 197 height 29
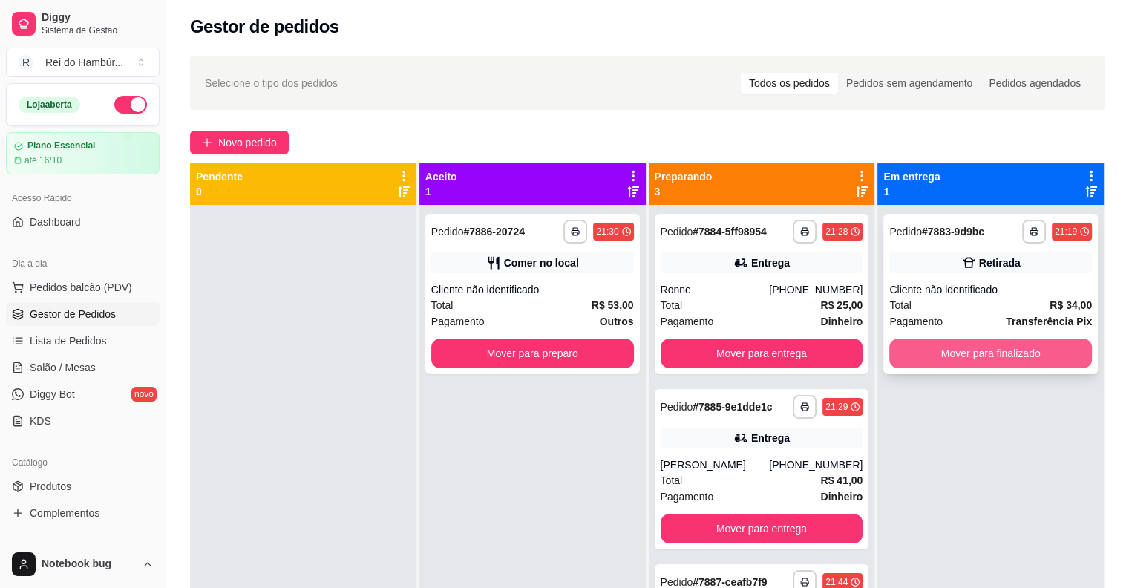
click at [937, 355] on button "Mover para finalizado" at bounding box center [990, 353] width 203 height 30
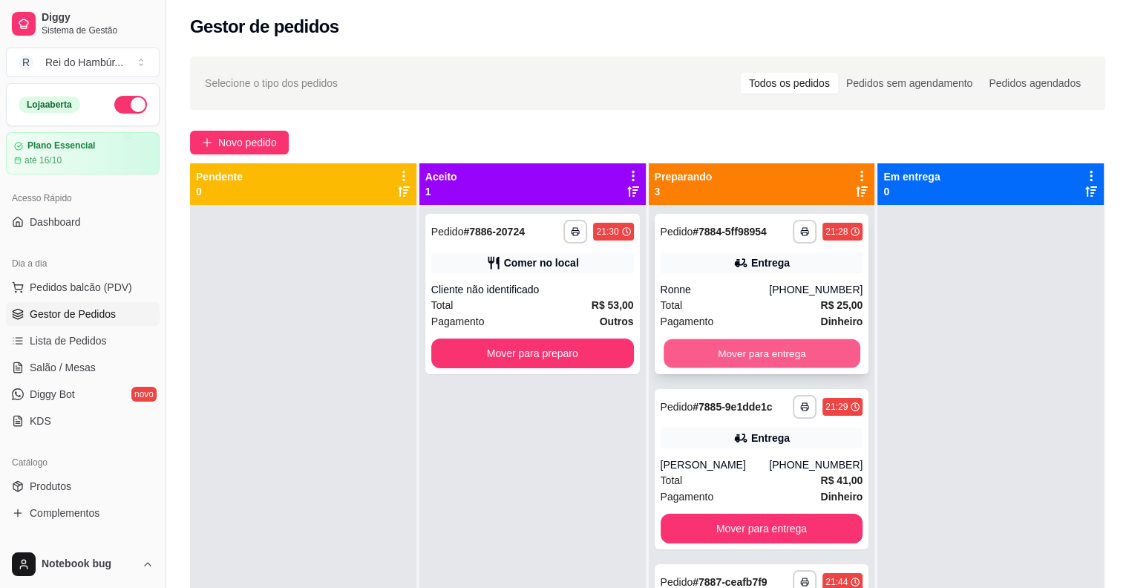
click at [692, 344] on button "Mover para entrega" at bounding box center [761, 353] width 197 height 29
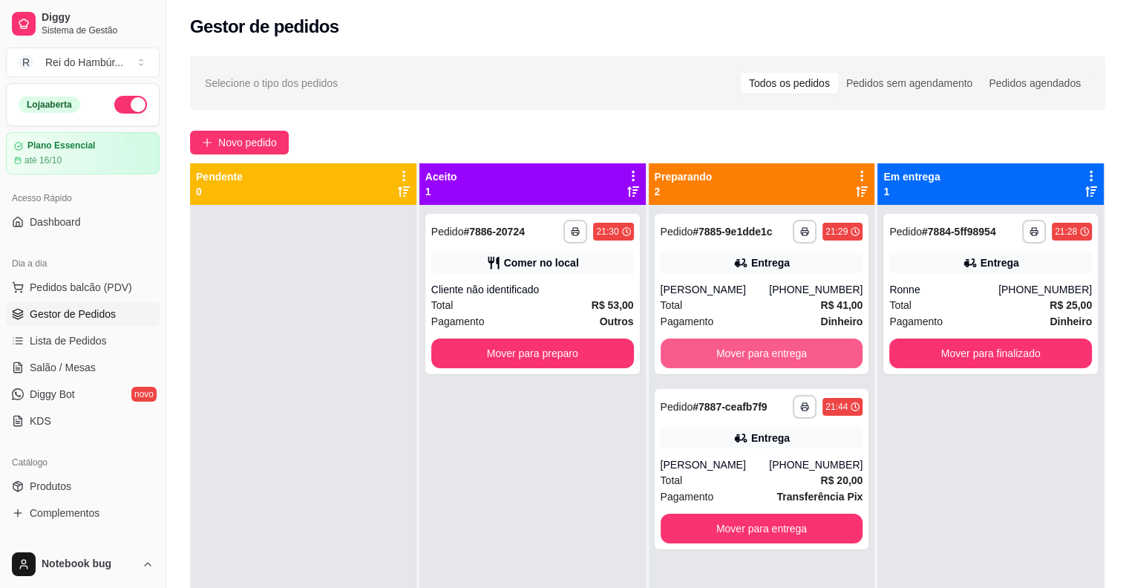
click at [692, 343] on button "Mover para entrega" at bounding box center [761, 353] width 203 height 30
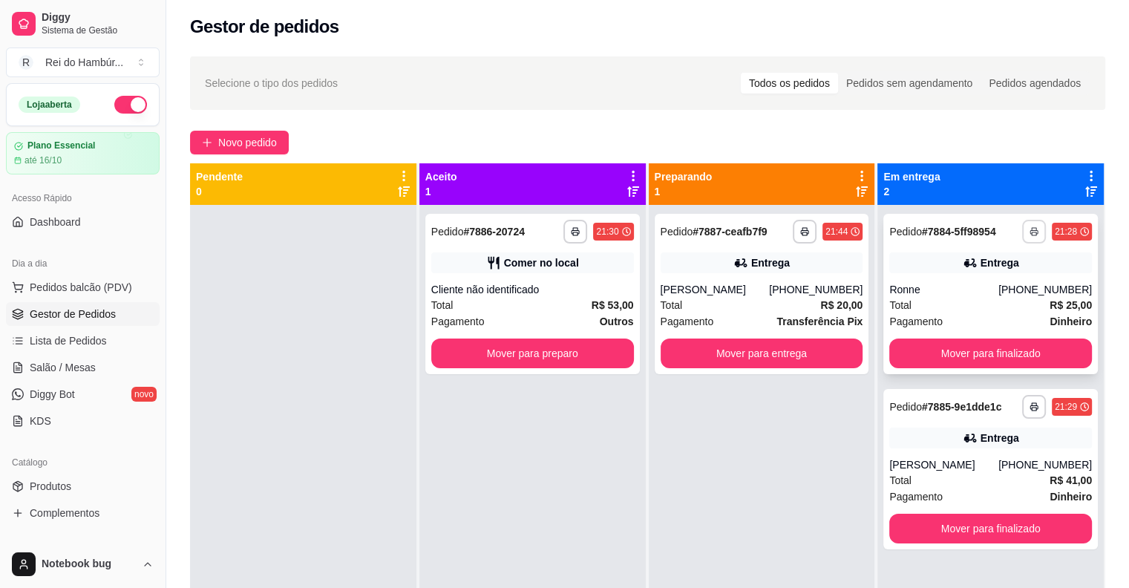
click at [1030, 244] on div "**********" at bounding box center [990, 294] width 214 height 160
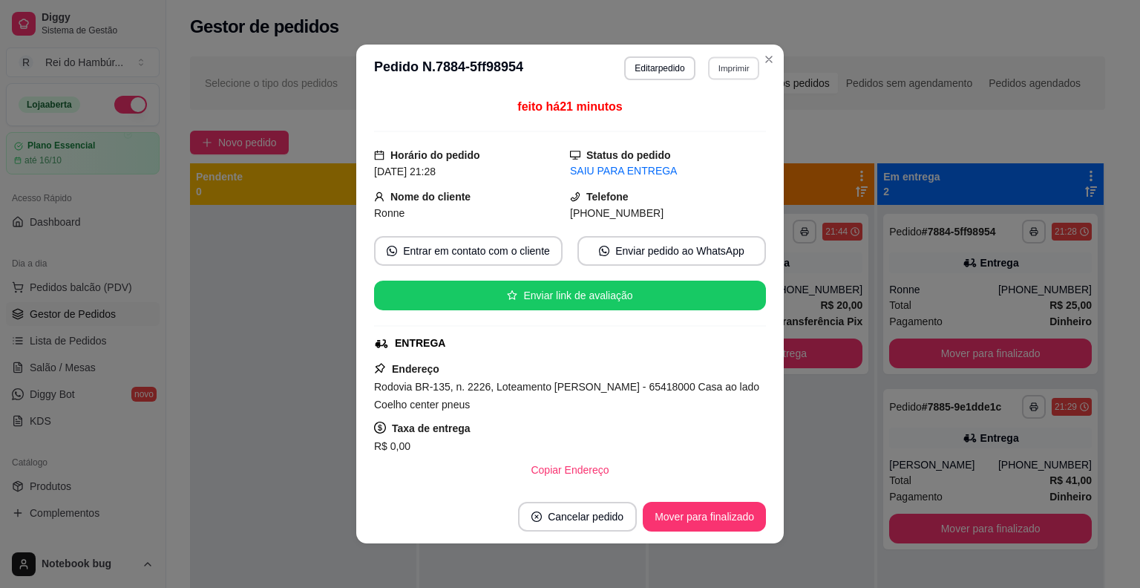
click at [718, 57] on button "Imprimir" at bounding box center [733, 67] width 51 height 23
click at [721, 125] on button "IMPRESSORA" at bounding box center [701, 120] width 104 height 23
click at [754, 47] on div "**********" at bounding box center [570, 294] width 1140 height 588
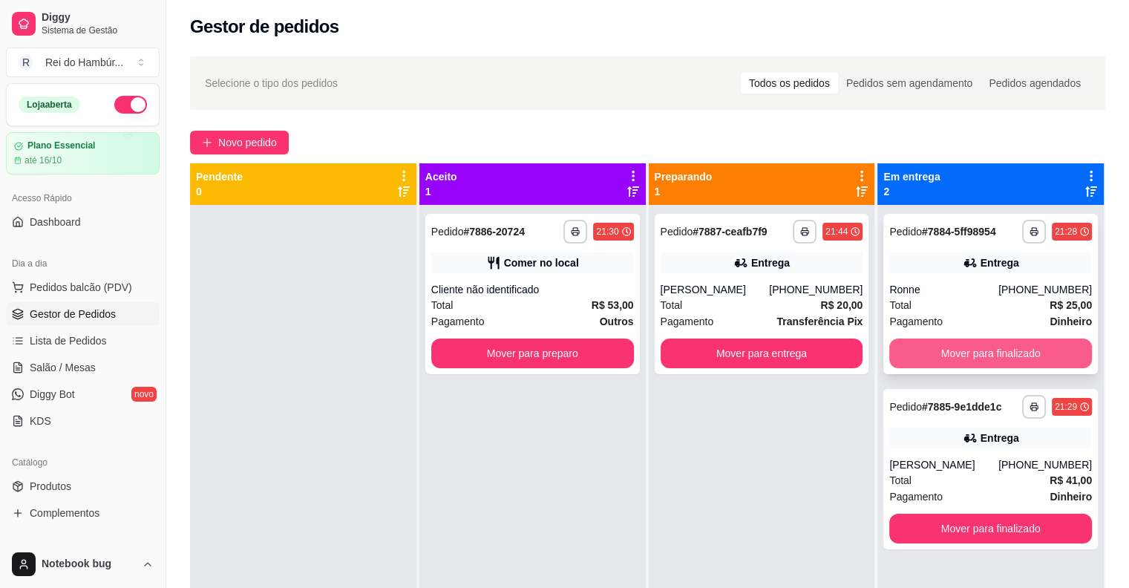
click at [933, 358] on button "Mover para finalizado" at bounding box center [990, 353] width 203 height 30
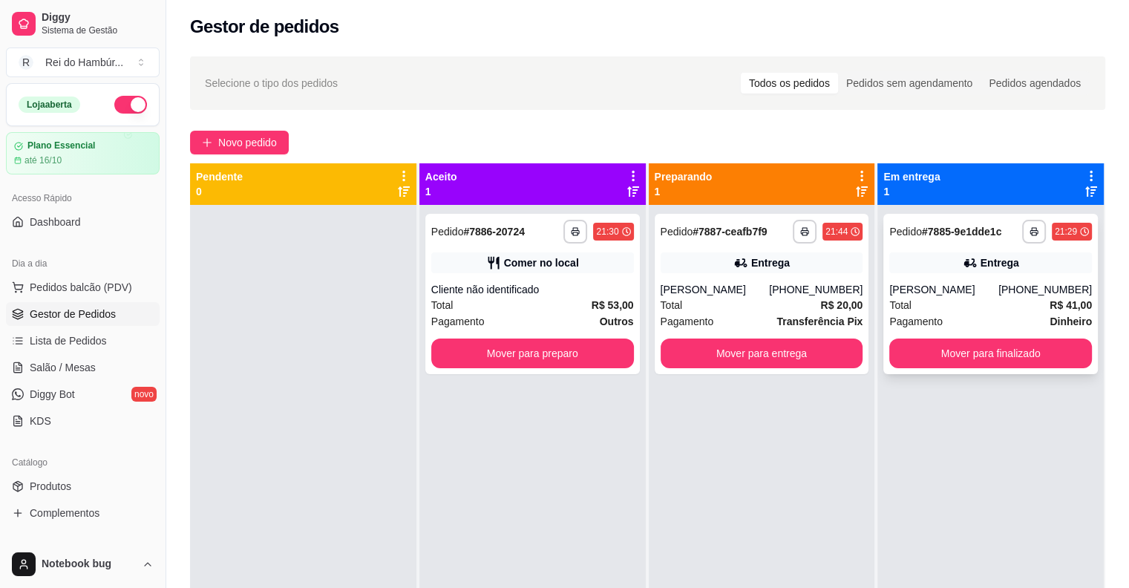
click at [953, 306] on div "Total R$ 41,00" at bounding box center [990, 305] width 203 height 16
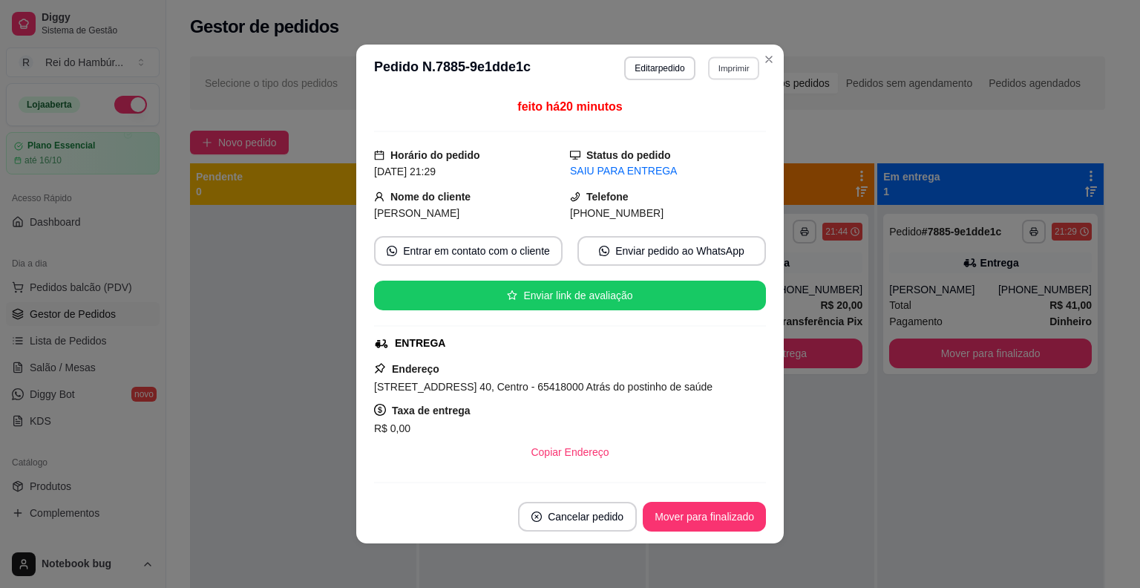
click at [724, 60] on button "Imprimir" at bounding box center [733, 67] width 51 height 23
click at [718, 125] on button "IMPRESSORA" at bounding box center [702, 121] width 108 height 24
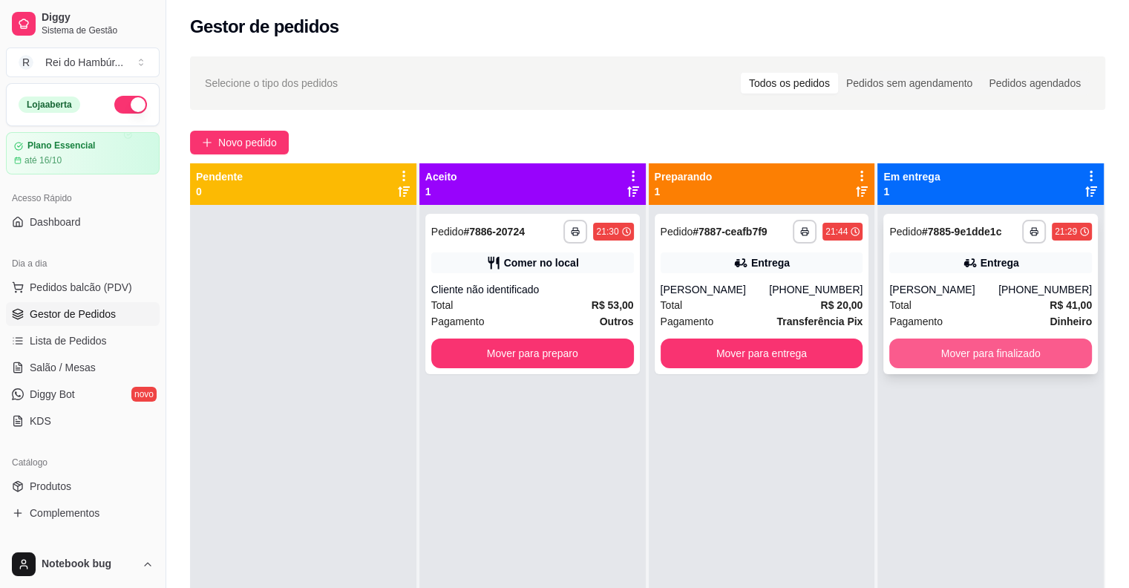
click at [905, 353] on button "Mover para finalizado" at bounding box center [990, 353] width 203 height 30
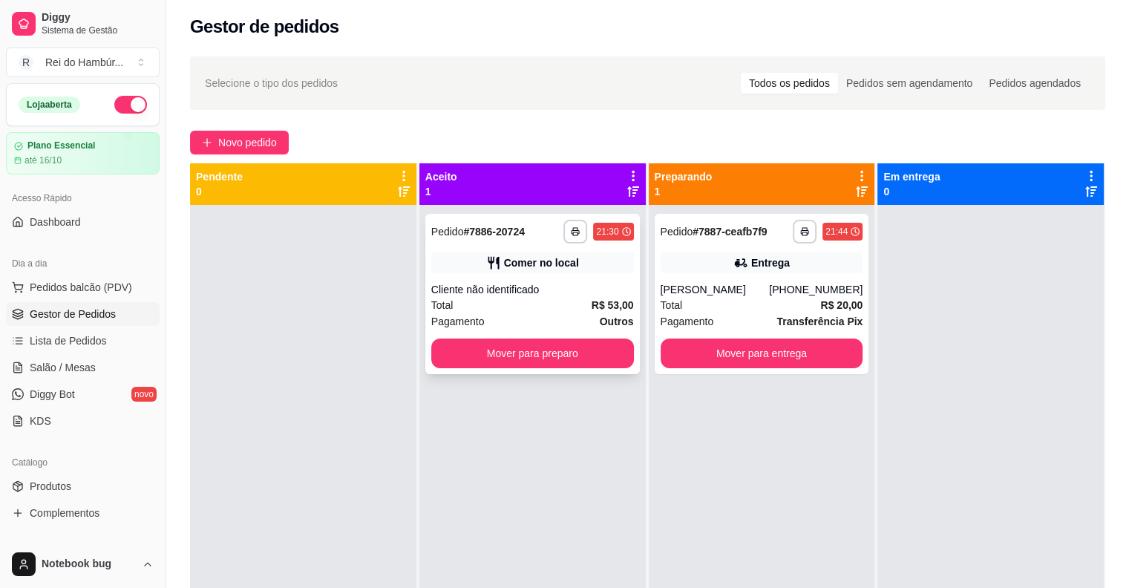
click at [573, 282] on div "Cliente não identificado" at bounding box center [532, 289] width 203 height 15
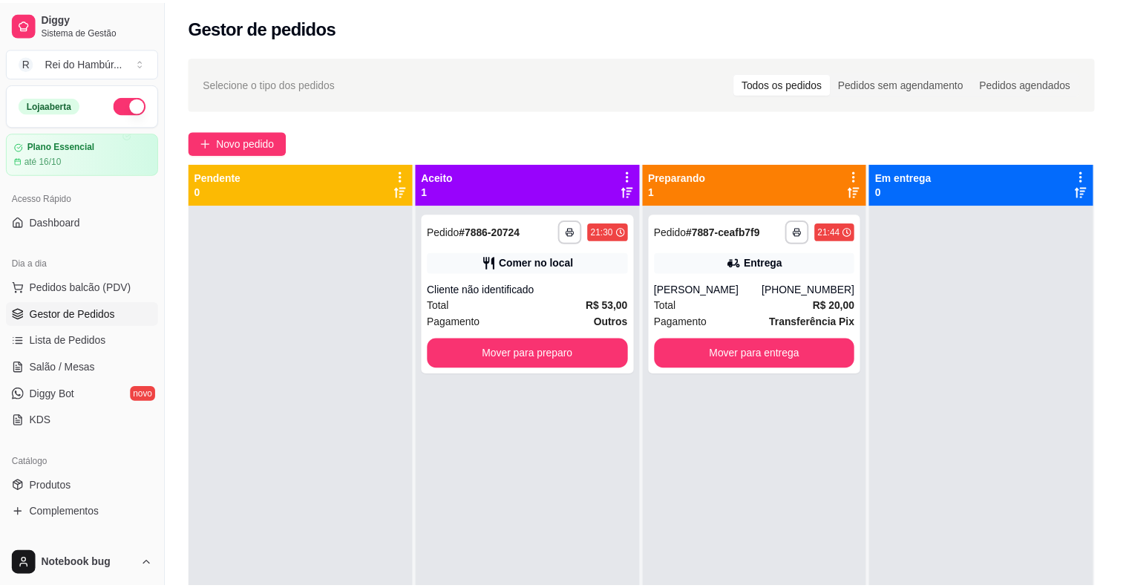
scroll to position [164, 0]
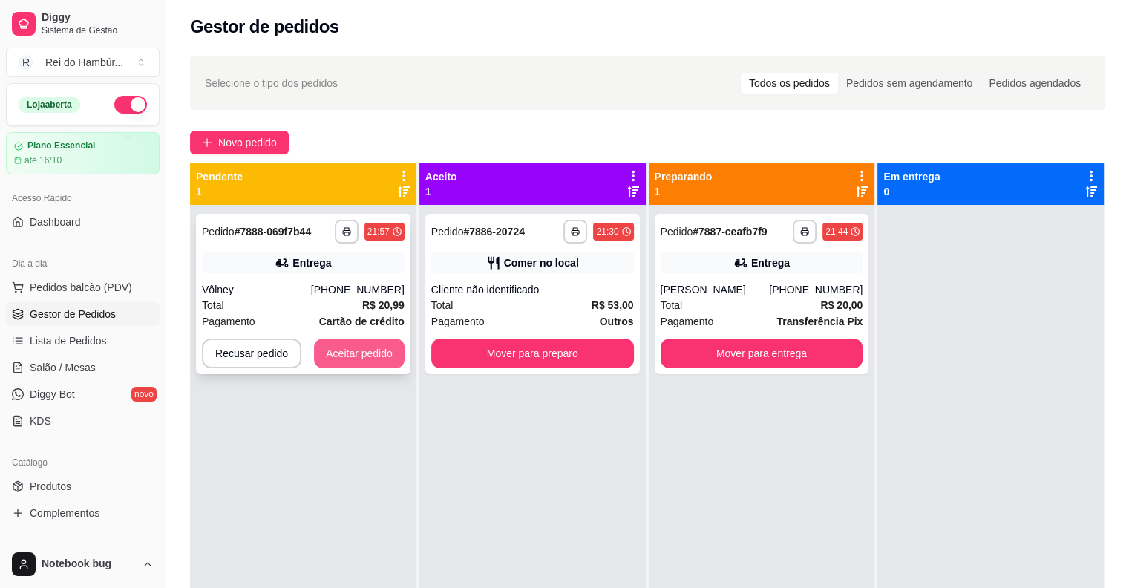
click at [325, 353] on button "Aceitar pedido" at bounding box center [359, 353] width 91 height 30
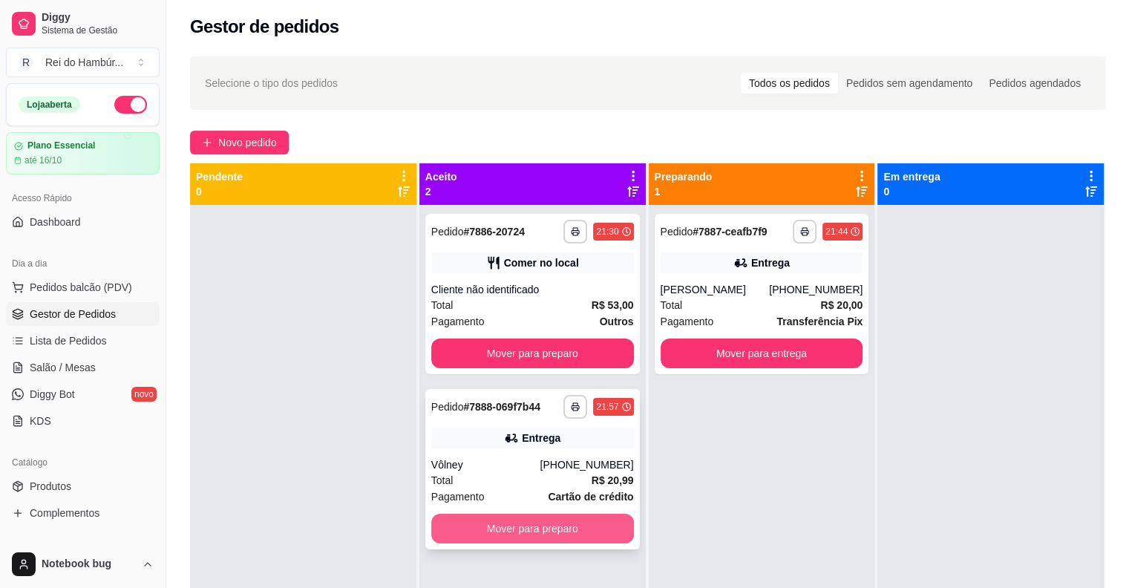
click at [480, 527] on button "Mover para preparo" at bounding box center [532, 528] width 203 height 30
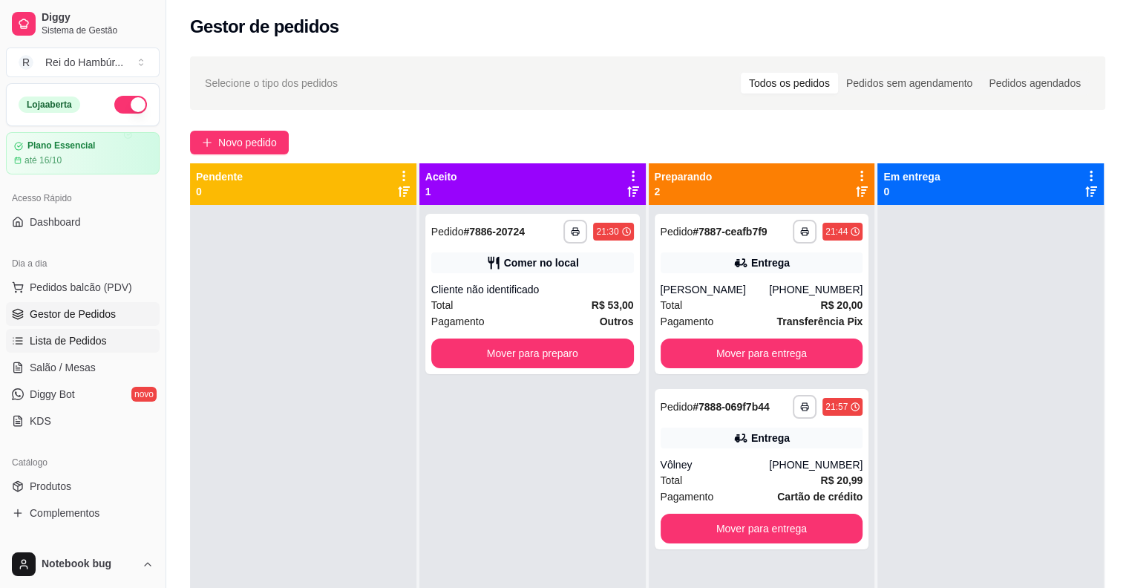
click at [96, 339] on span "Lista de Pedidos" at bounding box center [68, 340] width 77 height 15
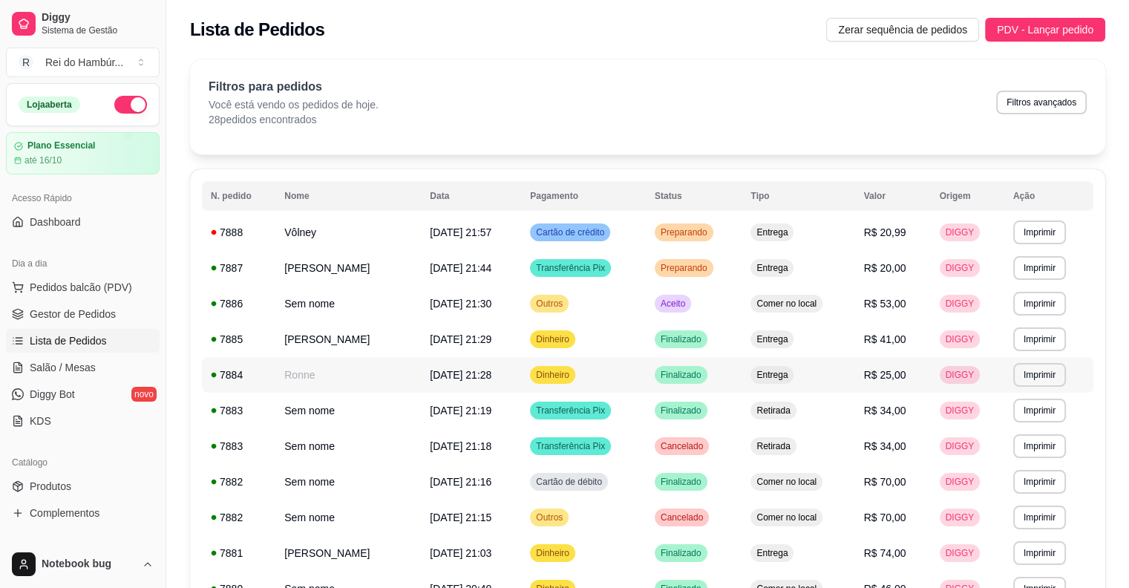
click at [401, 374] on td "Ronne" at bounding box center [347, 375] width 145 height 36
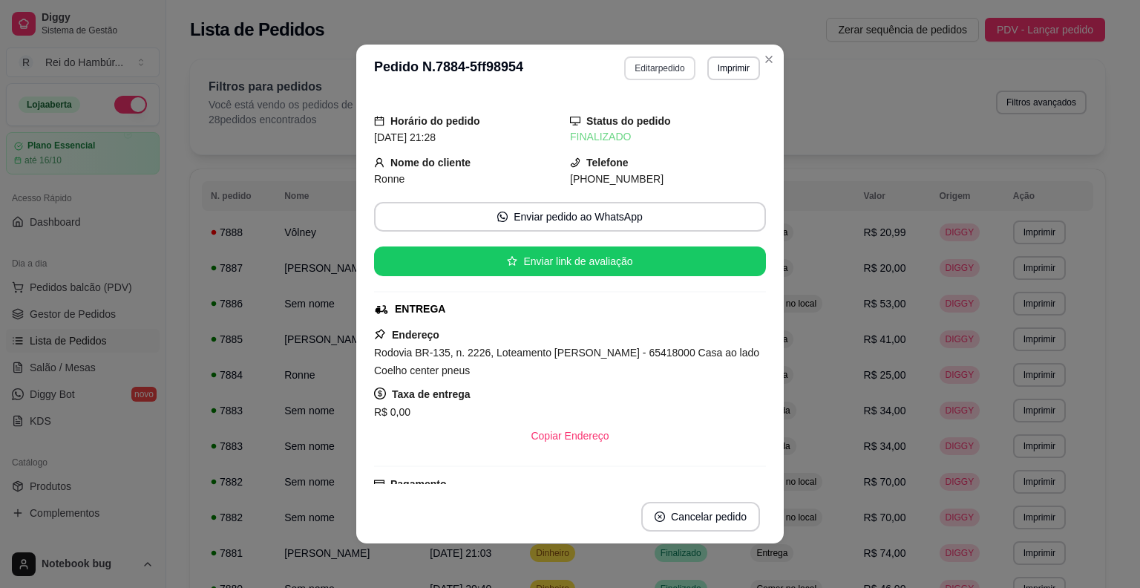
click at [663, 68] on button "Editar pedido" at bounding box center [659, 68] width 70 height 24
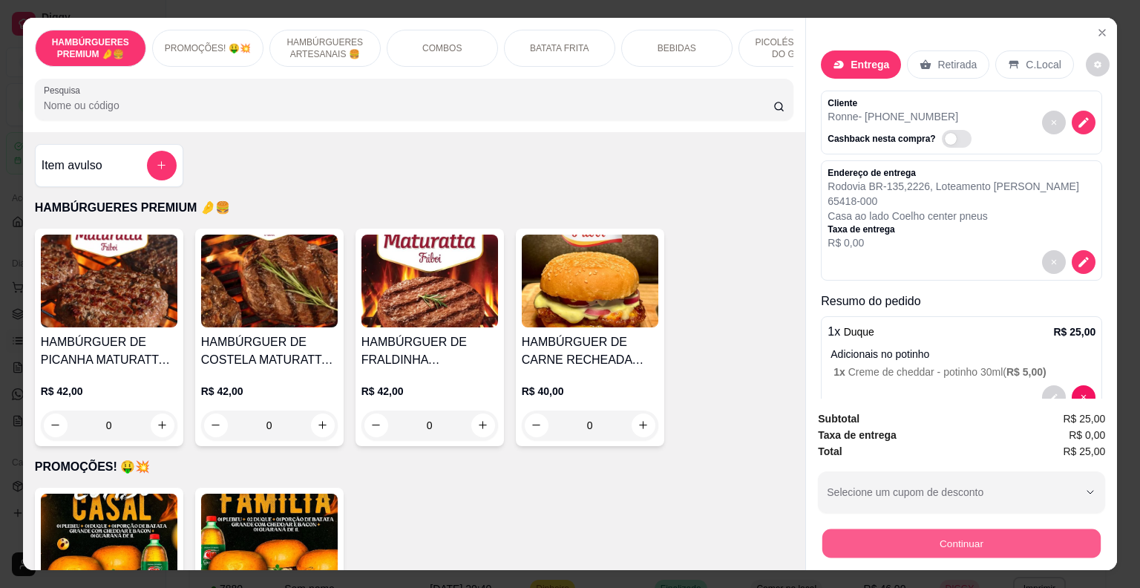
click at [876, 544] on button "Continuar" at bounding box center [961, 543] width 278 height 29
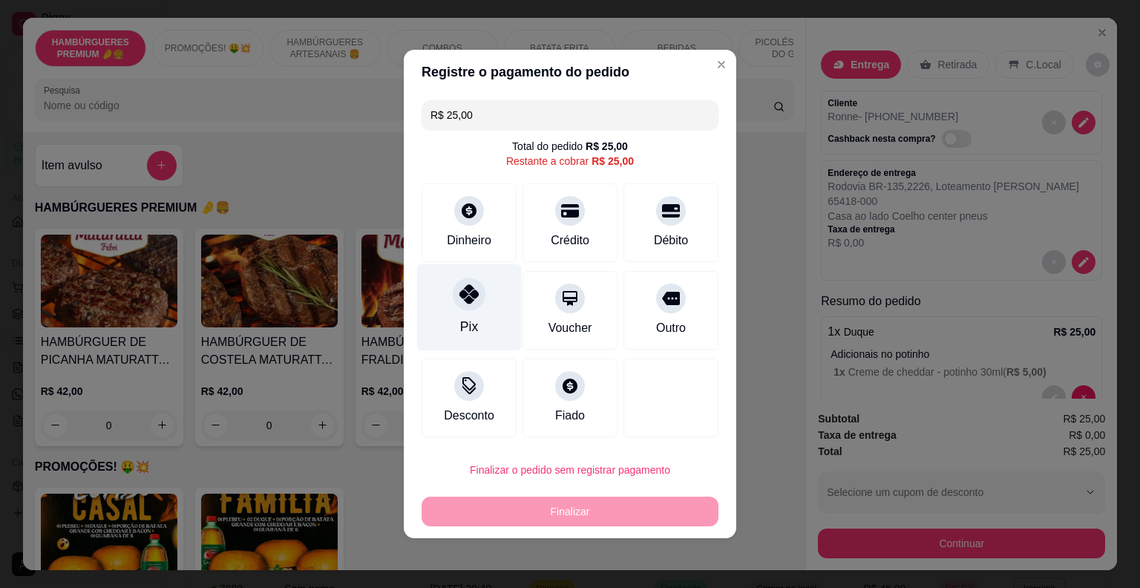
click at [466, 301] on icon at bounding box center [468, 293] width 19 height 19
type input "R$ 0,00"
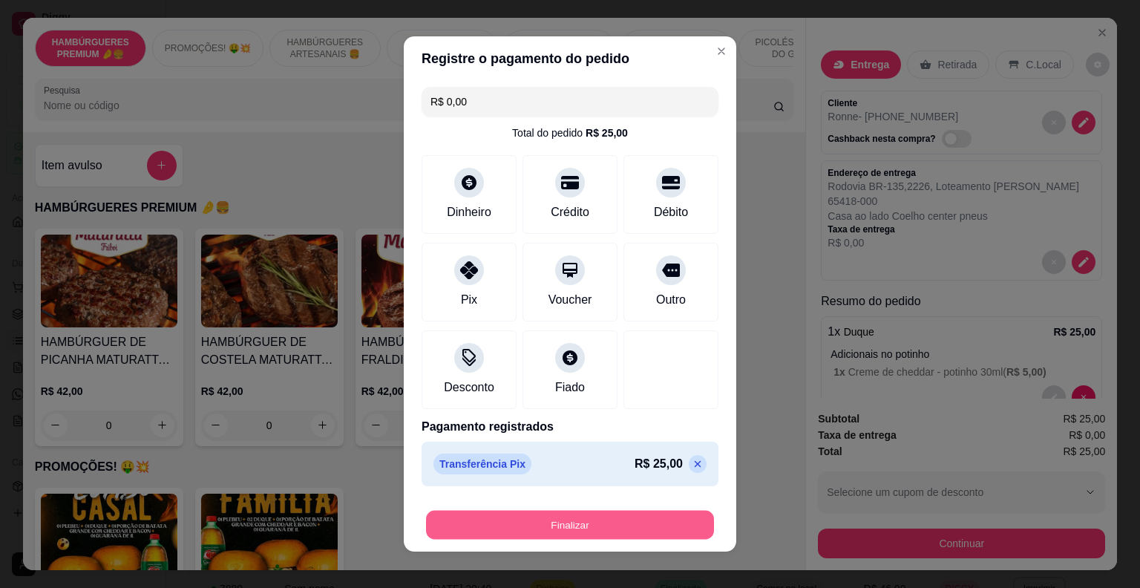
click at [552, 514] on button "Finalizar" at bounding box center [570, 525] width 288 height 29
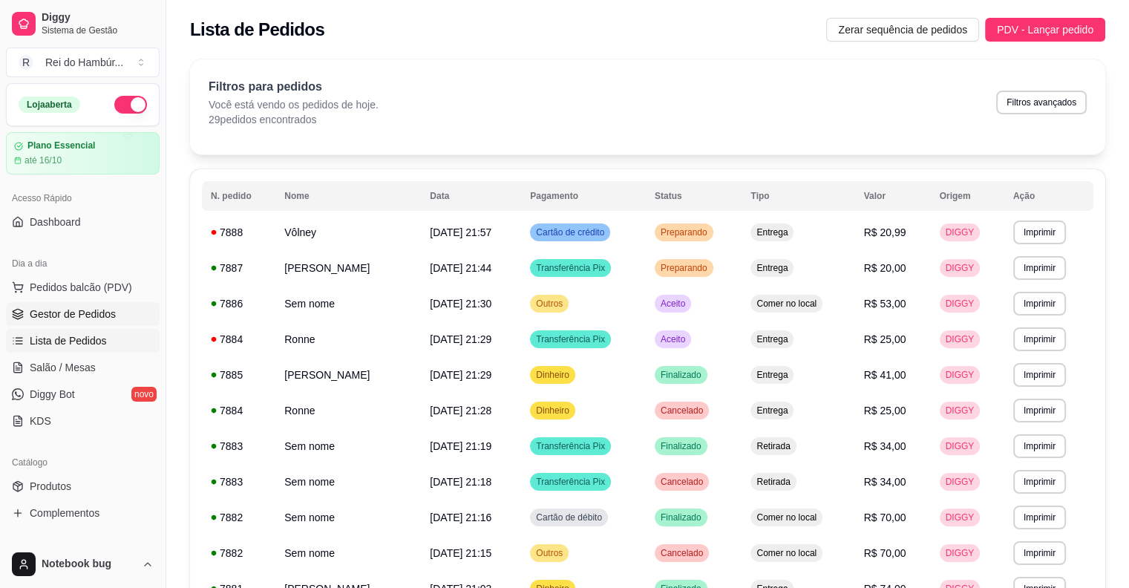
click at [108, 312] on span "Gestor de Pedidos" at bounding box center [73, 313] width 86 height 15
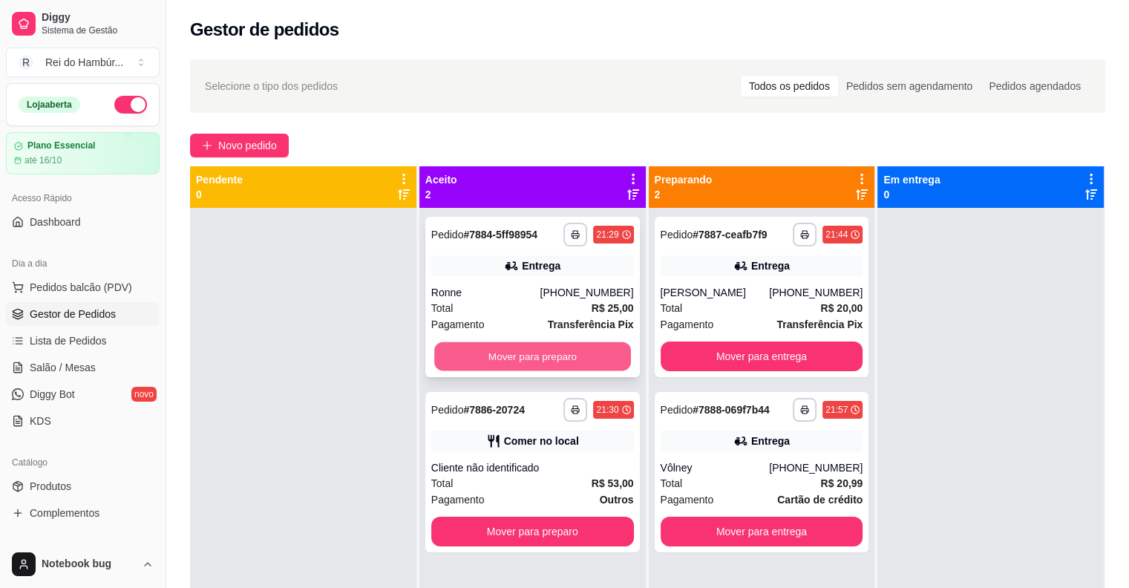
click at [539, 355] on button "Mover para preparo" at bounding box center [532, 356] width 197 height 29
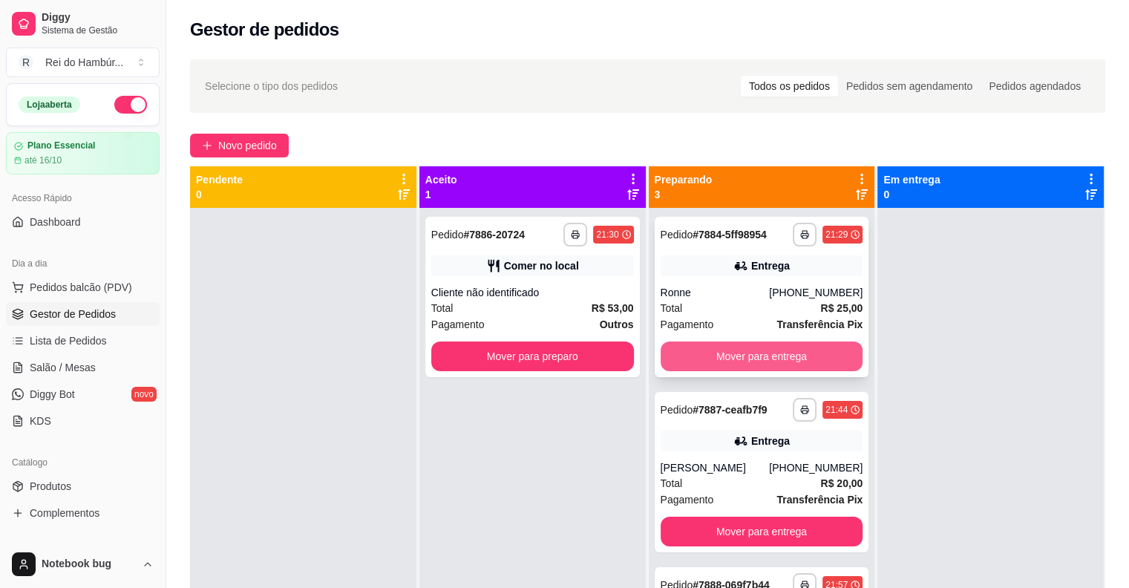
click at [705, 349] on button "Mover para entrega" at bounding box center [761, 356] width 203 height 30
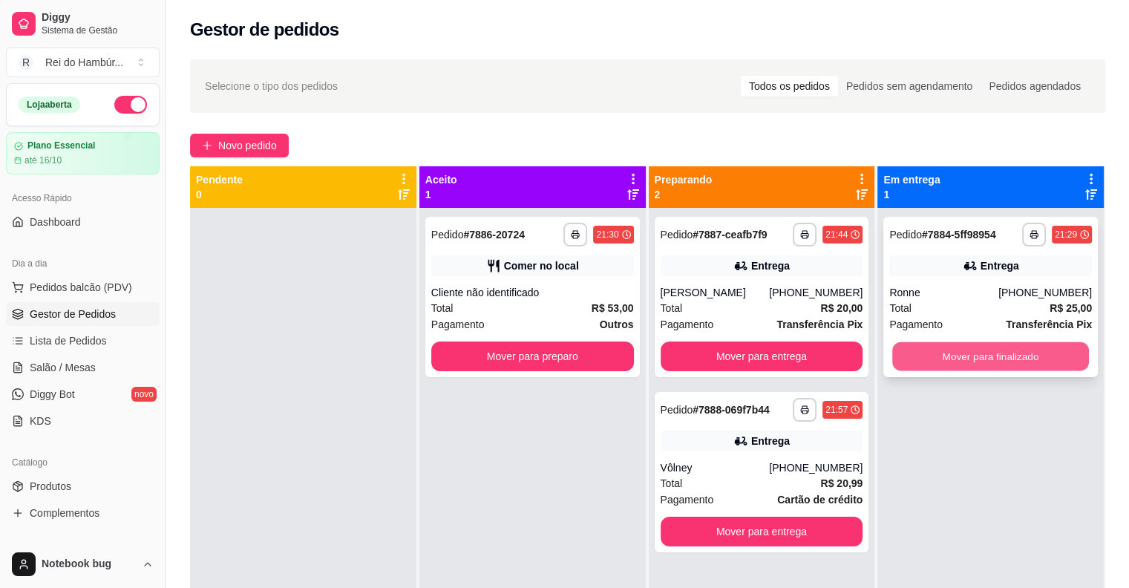
click at [962, 360] on button "Mover para finalizado" at bounding box center [990, 356] width 197 height 29
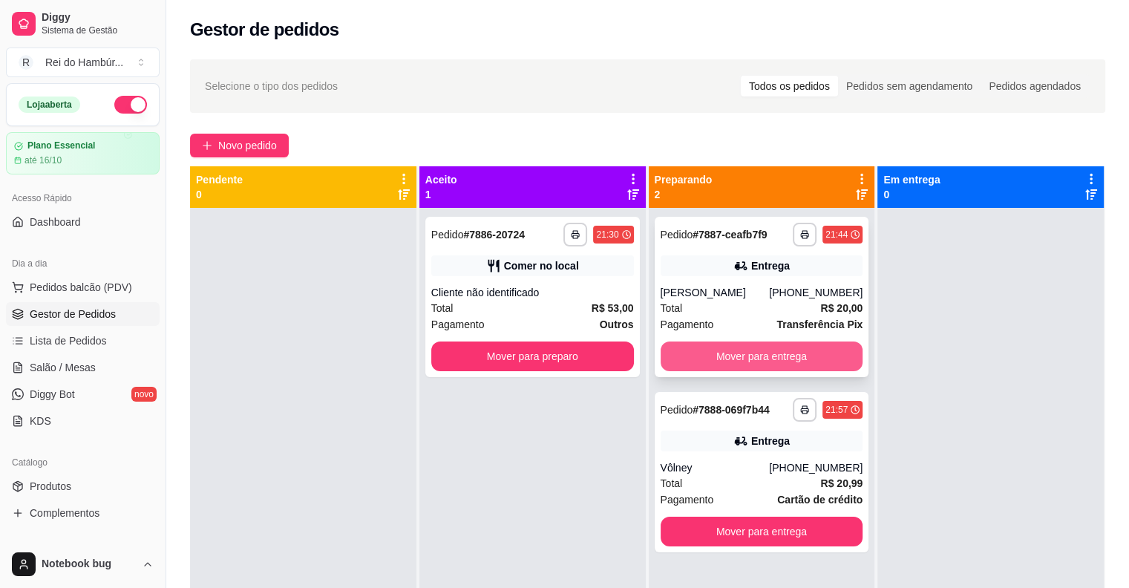
click at [761, 353] on button "Mover para entrega" at bounding box center [761, 356] width 203 height 30
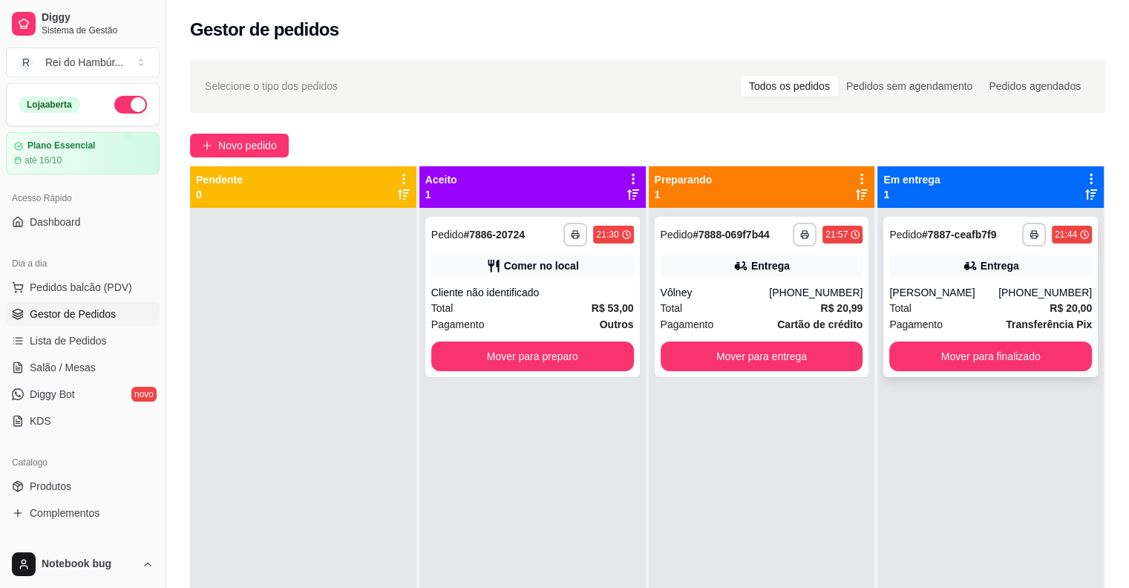
click at [930, 297] on div "[PERSON_NAME]" at bounding box center [943, 292] width 109 height 15
click at [983, 303] on div "Total R$ 20,00" at bounding box center [990, 308] width 203 height 16
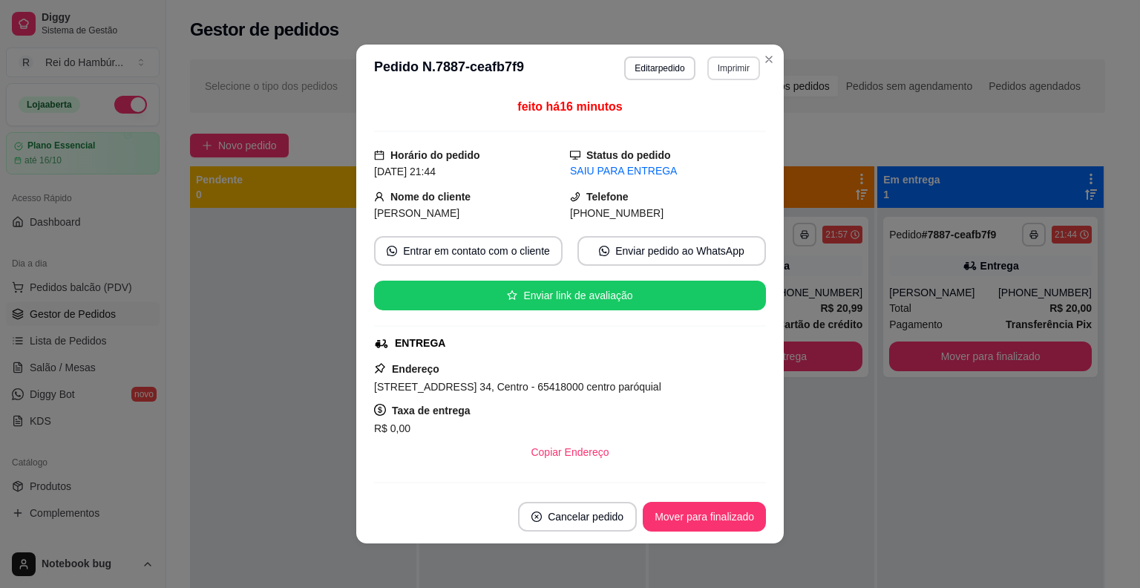
click at [709, 70] on button "Imprimir" at bounding box center [733, 68] width 53 height 24
click at [713, 124] on button "IMPRESSORA" at bounding box center [702, 120] width 108 height 24
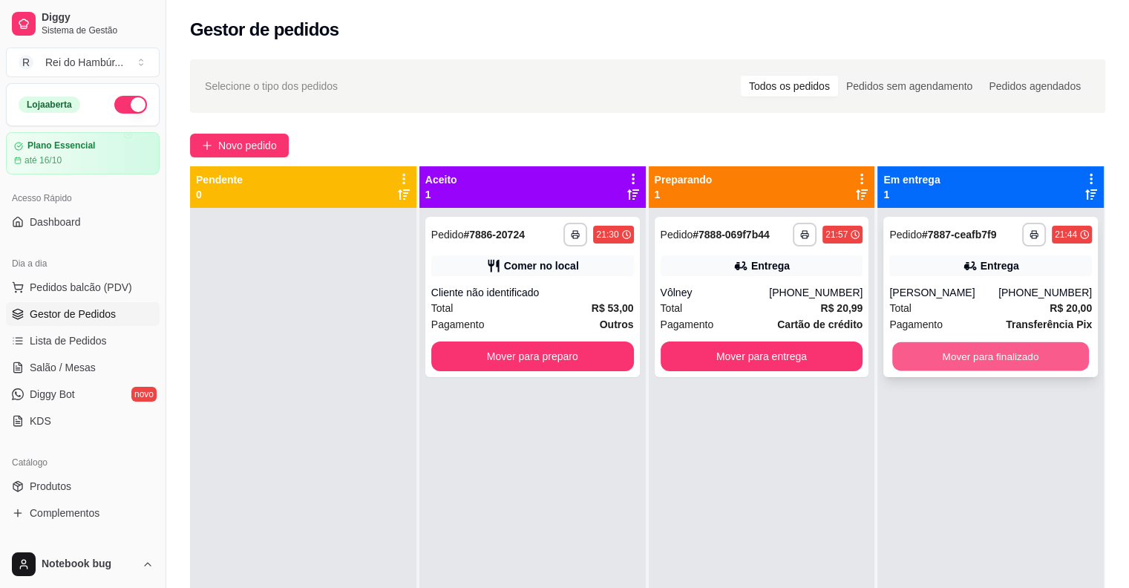
click at [917, 344] on button "Mover para finalizado" at bounding box center [990, 356] width 197 height 29
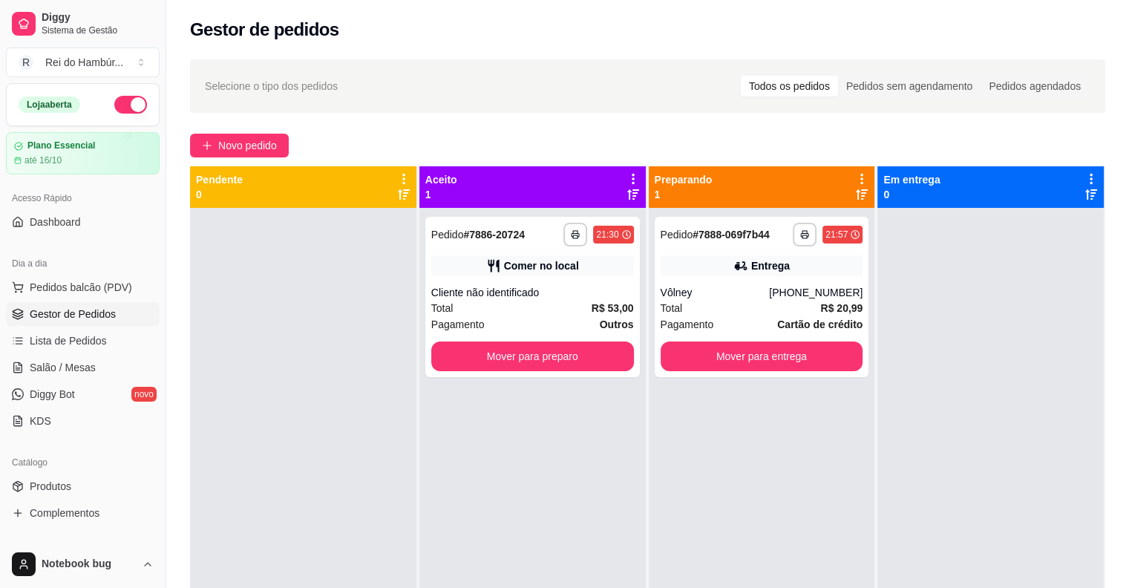
click at [243, 237] on div at bounding box center [303, 502] width 226 height 588
click at [579, 281] on div "**********" at bounding box center [532, 297] width 214 height 160
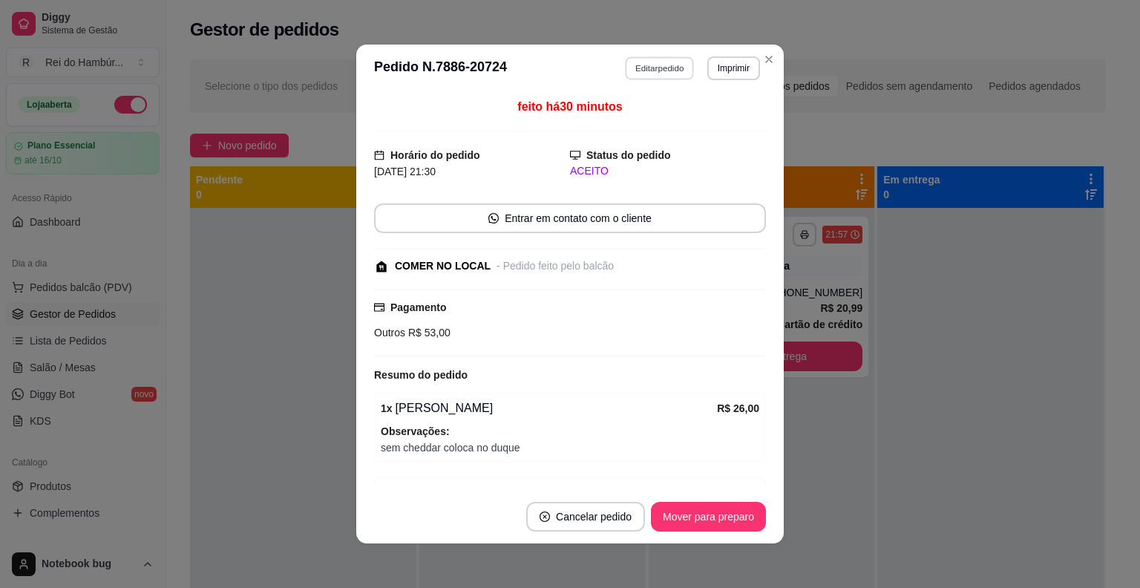
click at [672, 68] on button "Editar pedido" at bounding box center [660, 67] width 69 height 23
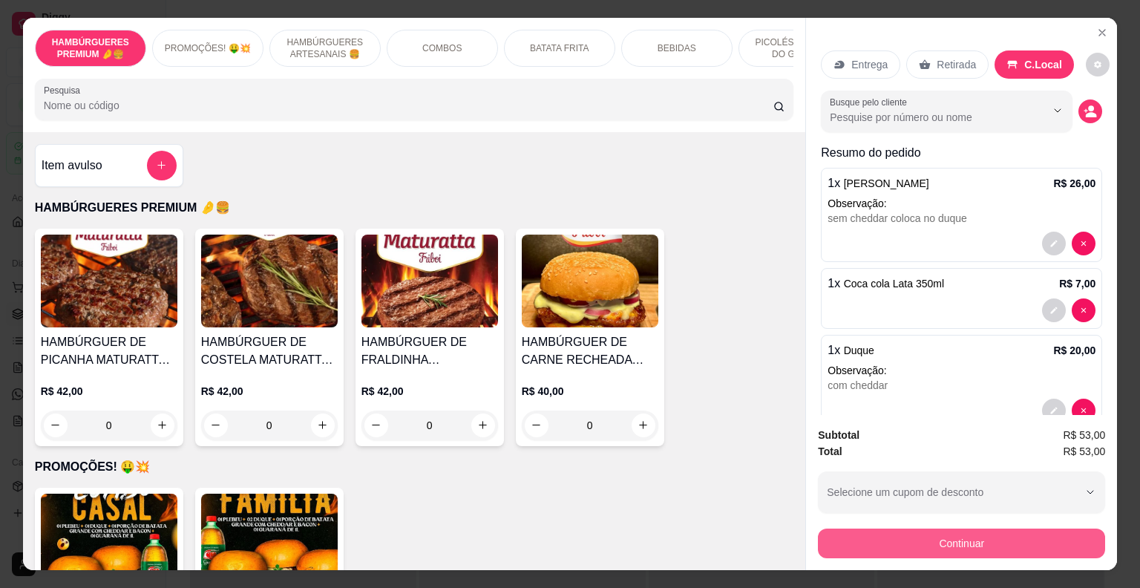
click at [833, 534] on button "Continuar" at bounding box center [961, 543] width 287 height 30
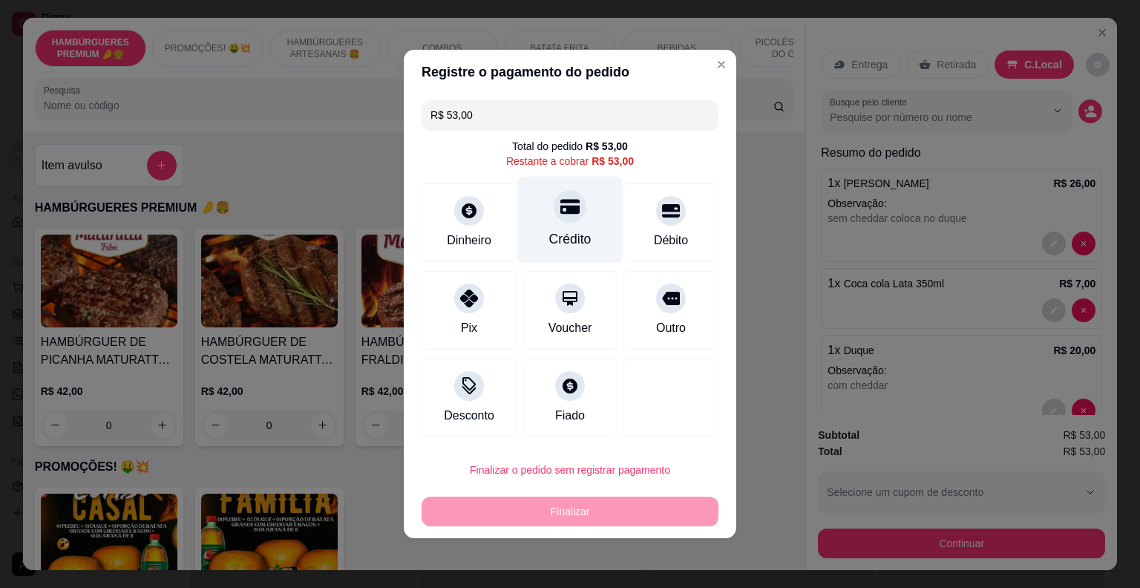
click at [573, 216] on icon at bounding box center [569, 206] width 19 height 19
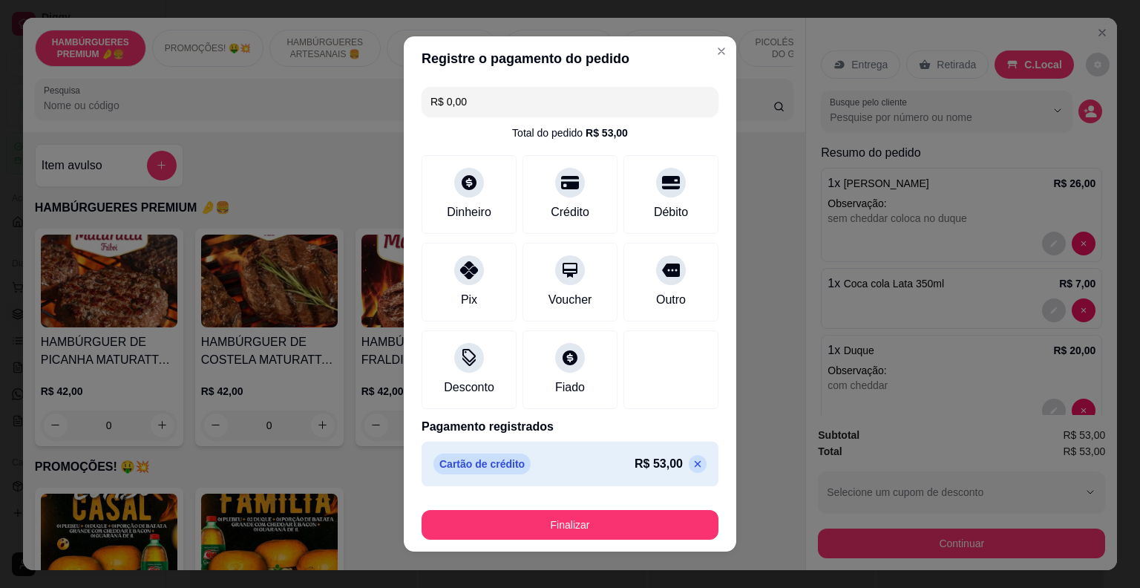
click at [692, 460] on icon at bounding box center [698, 464] width 12 height 12
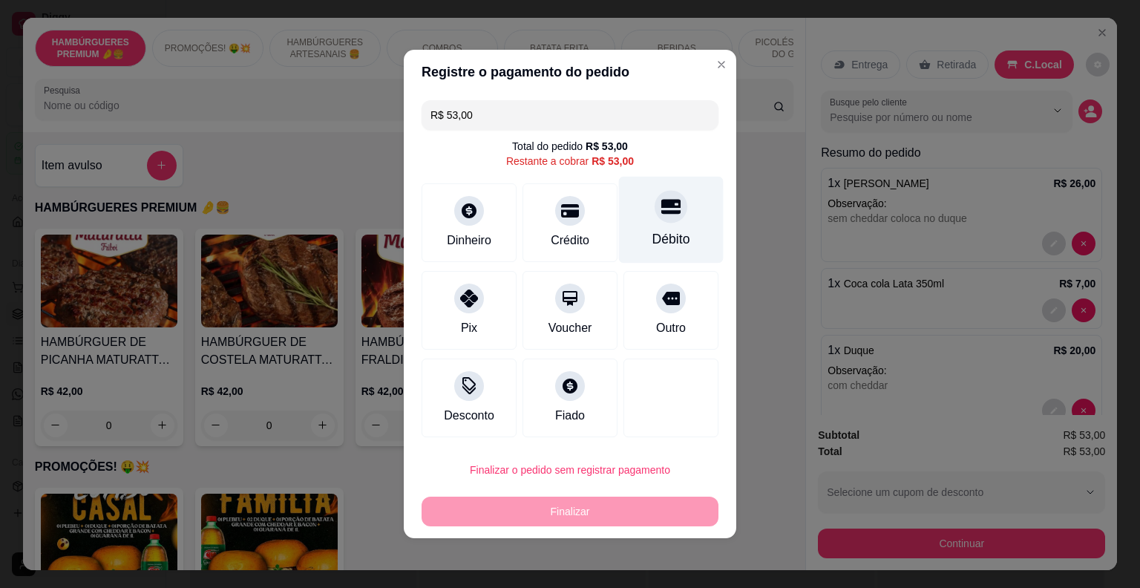
click at [666, 228] on div "Débito" at bounding box center [671, 220] width 105 height 87
type input "R$ 0,00"
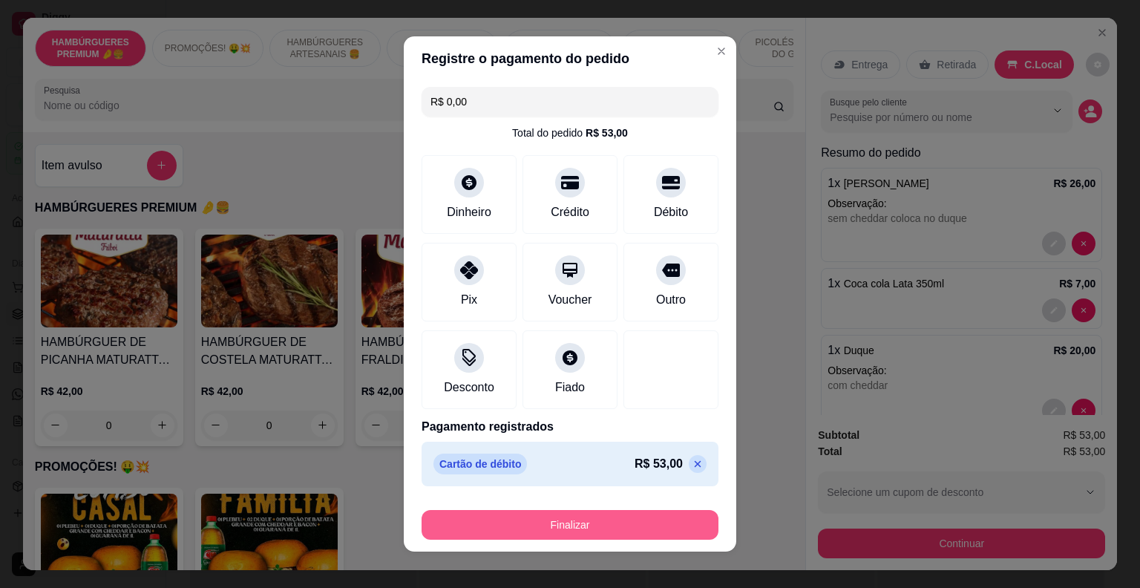
click at [640, 510] on button "Finalizar" at bounding box center [569, 525] width 297 height 30
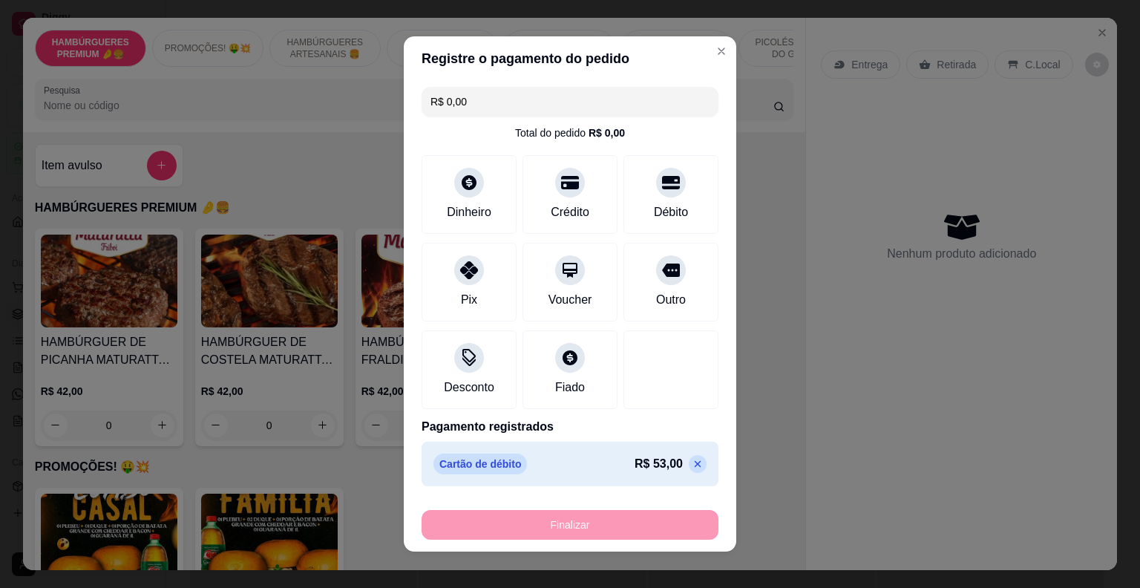
type input "0"
type input "-R$ 53,00"
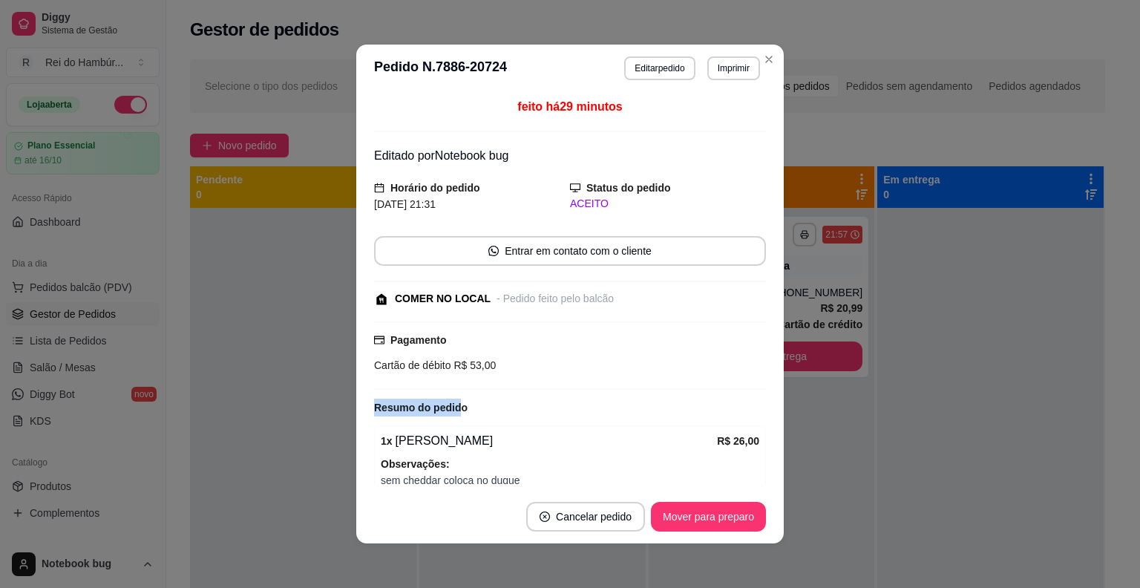
click at [349, 388] on div "**********" at bounding box center [570, 294] width 1140 height 588
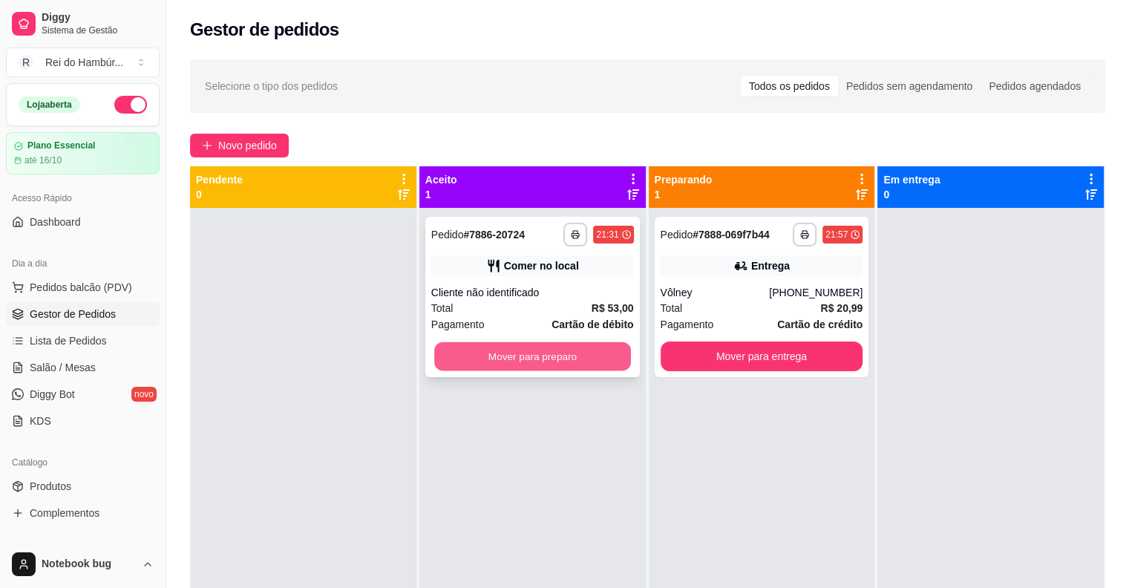
click at [568, 349] on button "Mover para preparo" at bounding box center [532, 356] width 197 height 29
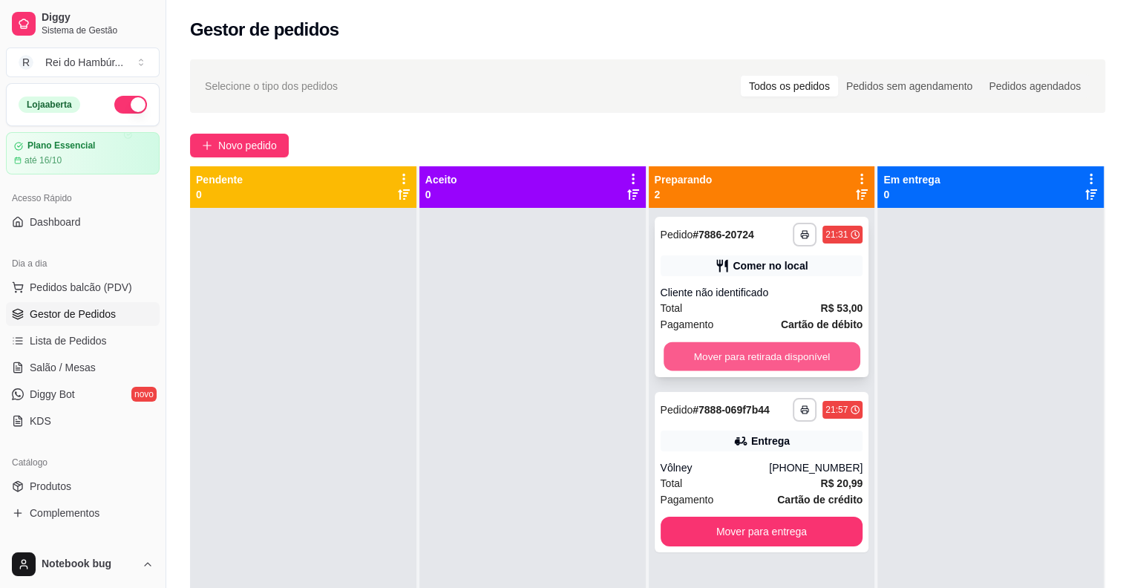
click at [775, 344] on button "Mover para retirada disponível" at bounding box center [761, 356] width 197 height 29
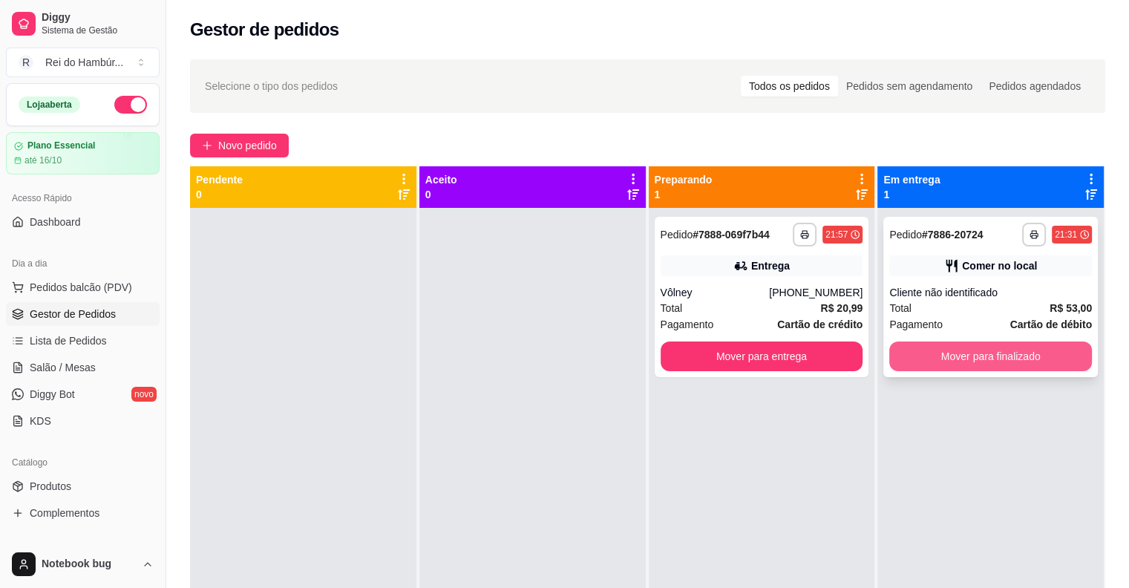
click at [945, 352] on button "Mover para finalizado" at bounding box center [990, 356] width 203 height 30
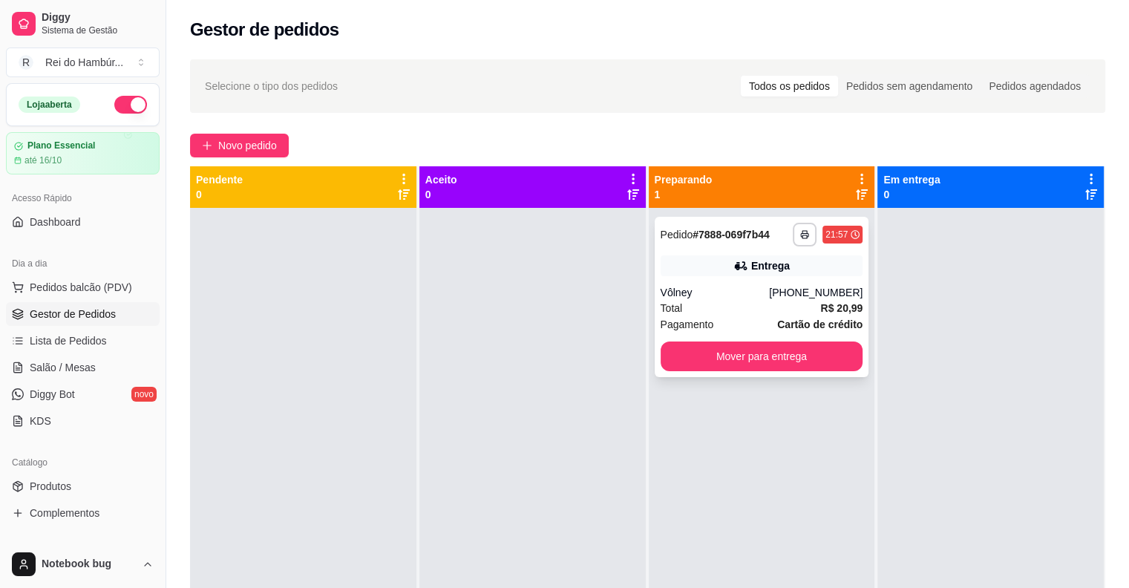
click at [755, 294] on div "Vôlney" at bounding box center [714, 292] width 109 height 15
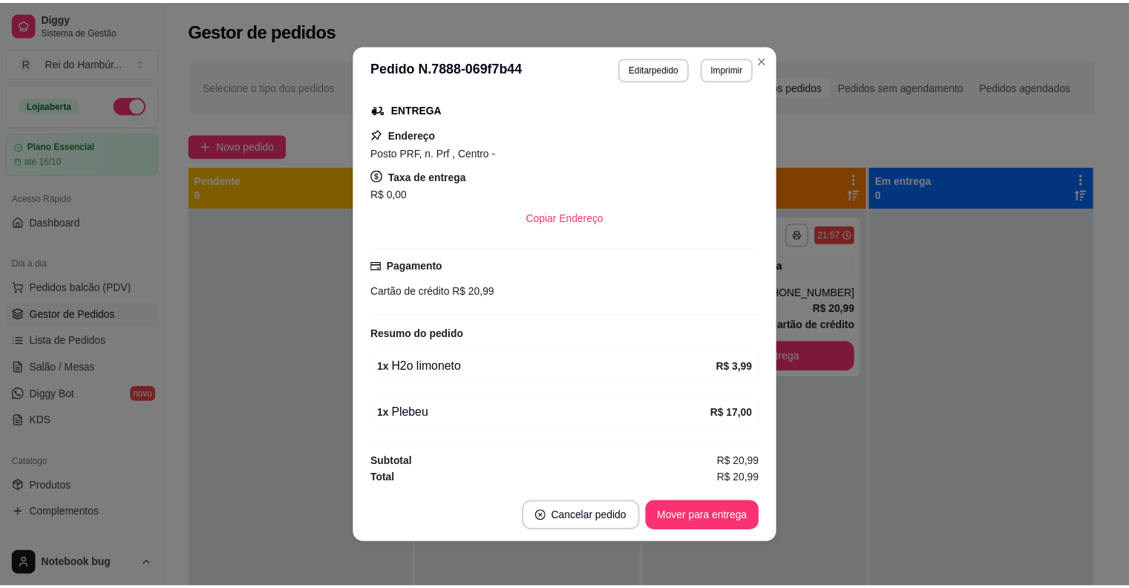
scroll to position [3, 0]
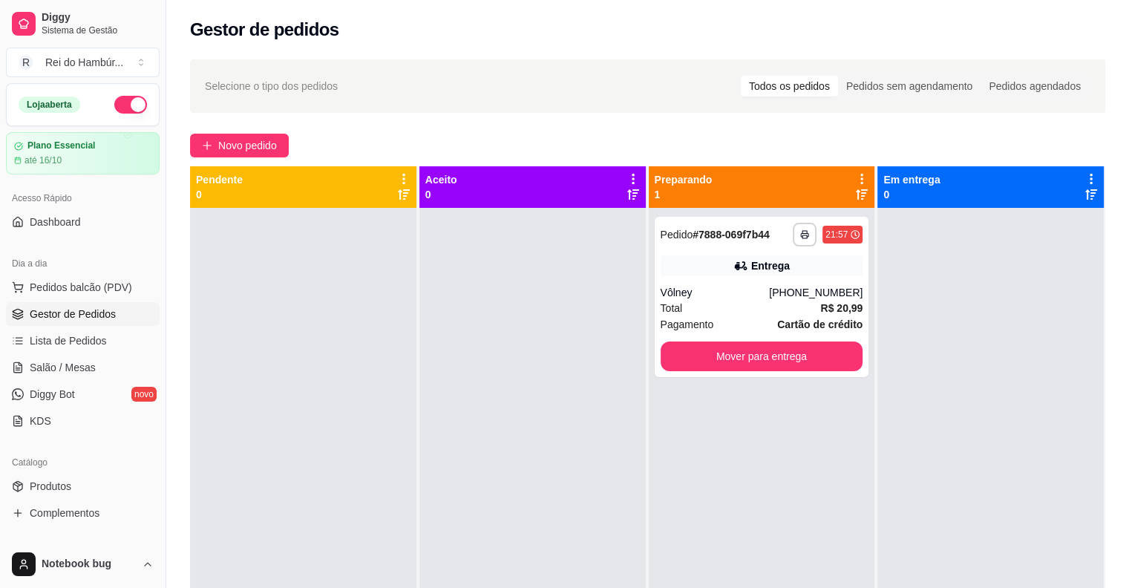
click at [522, 516] on div at bounding box center [532, 502] width 226 height 588
